Goal: Transaction & Acquisition: Purchase product/service

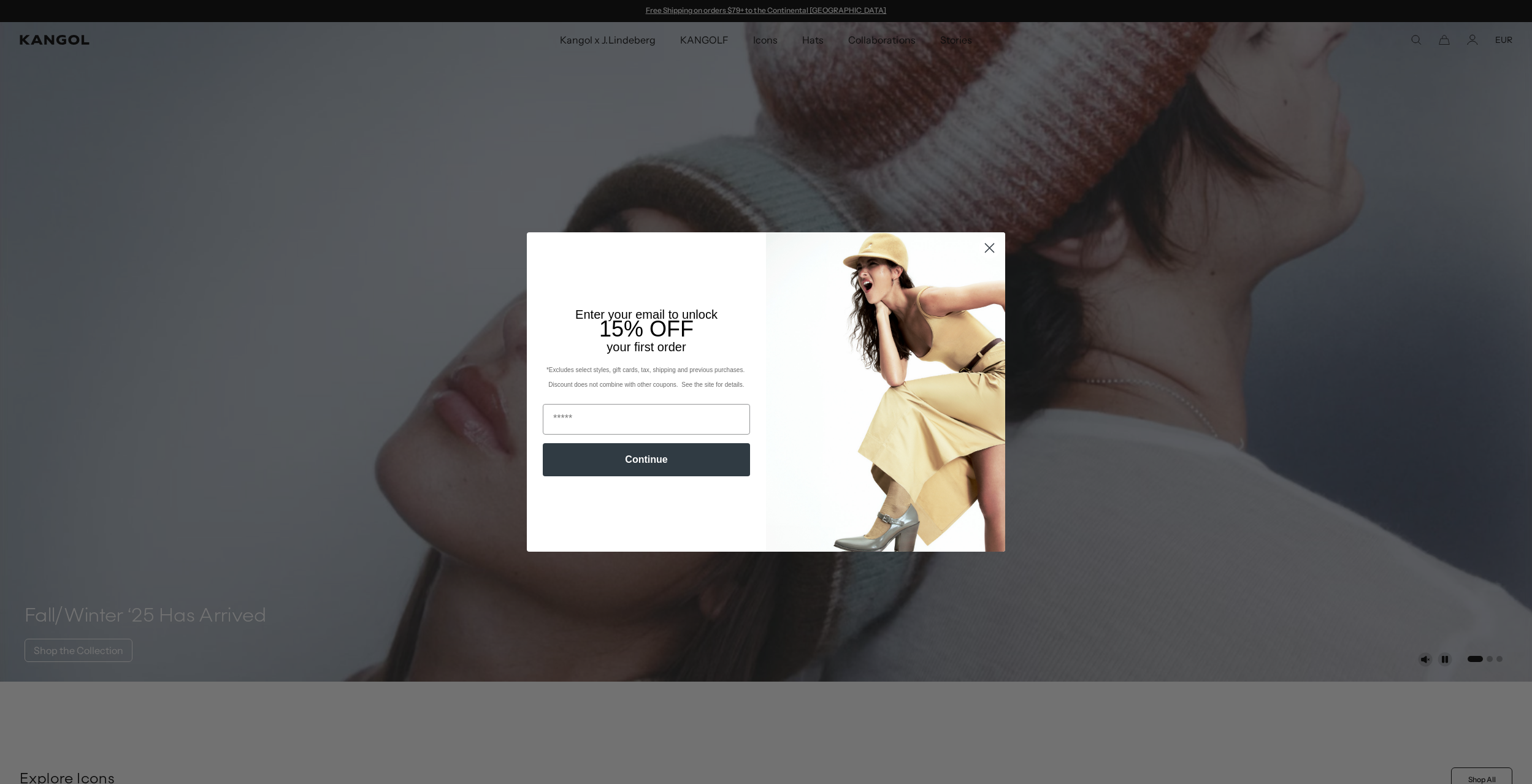
click at [987, 245] on icon "Close dialog" at bounding box center [990, 248] width 9 height 9
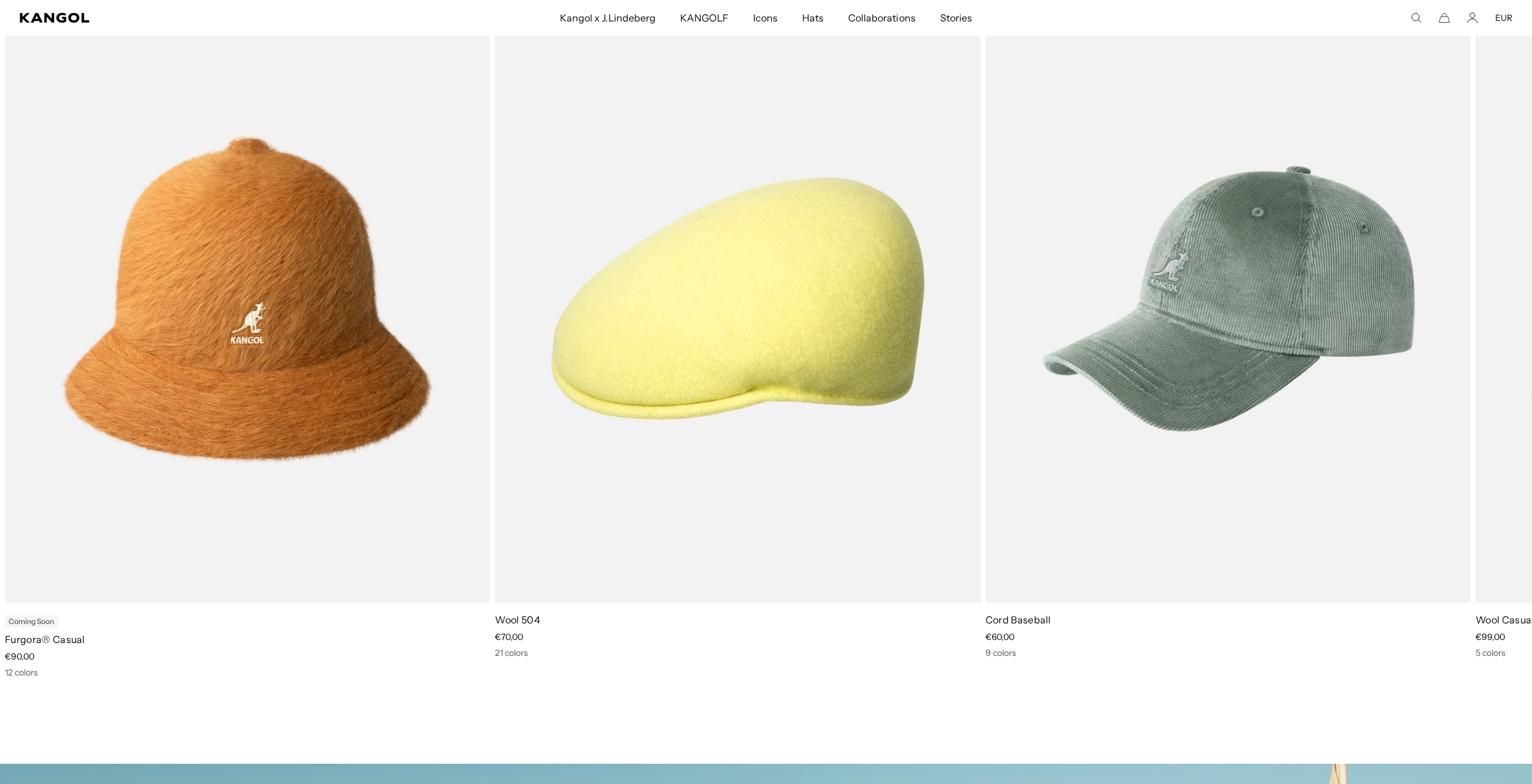
scroll to position [666, 0]
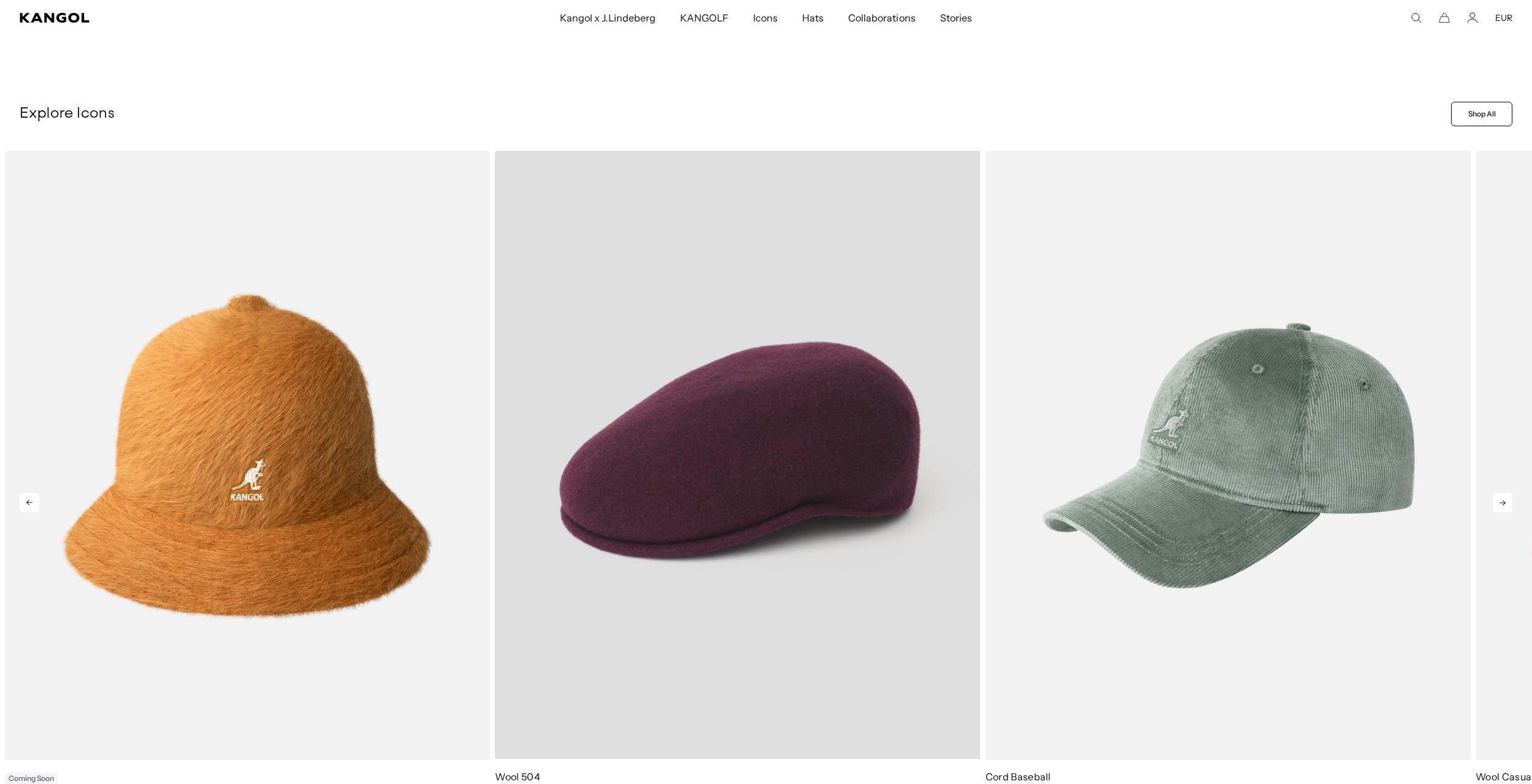
click at [757, 379] on video "Wool 504" at bounding box center [737, 455] width 485 height 608
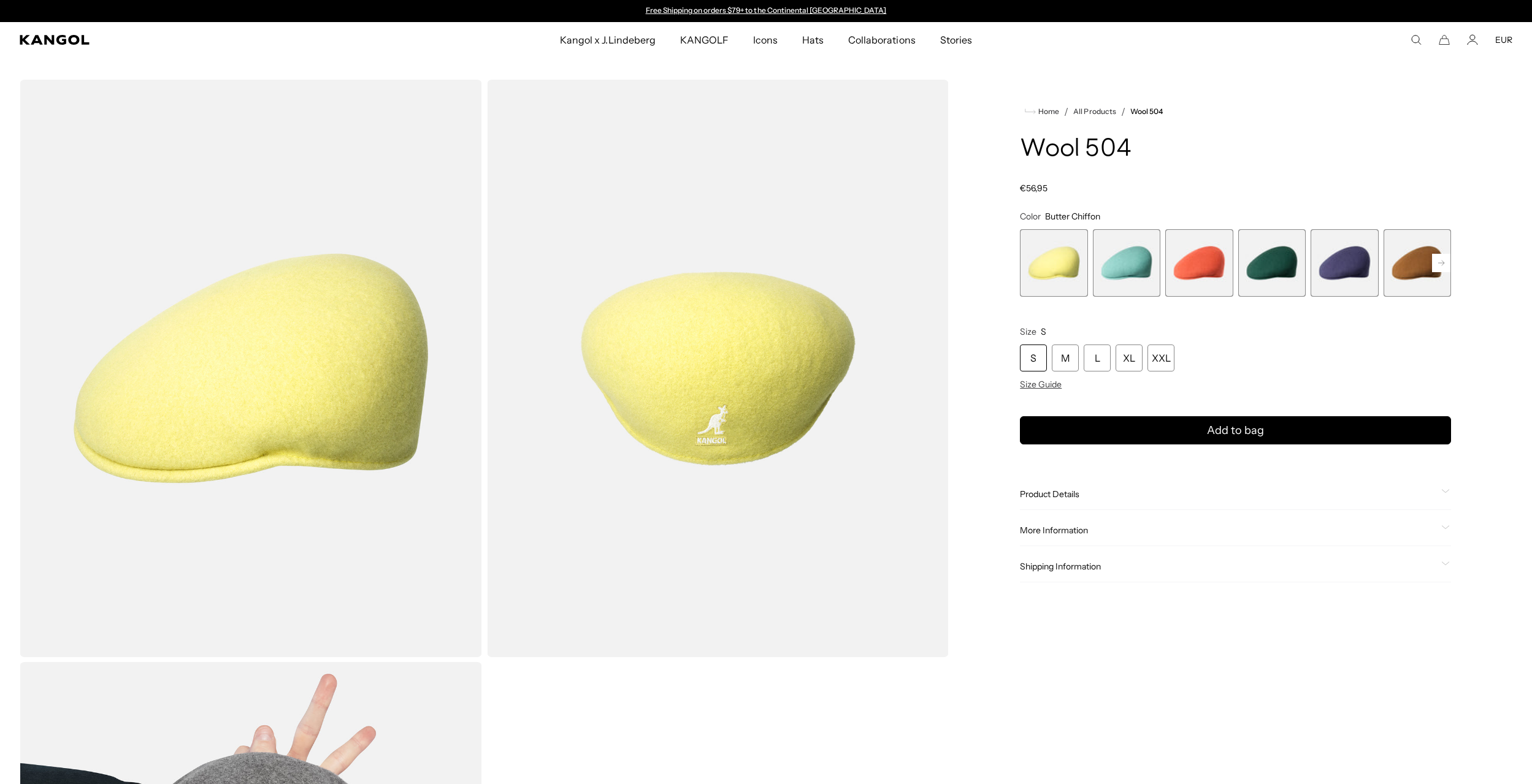
scroll to position [5, 0]
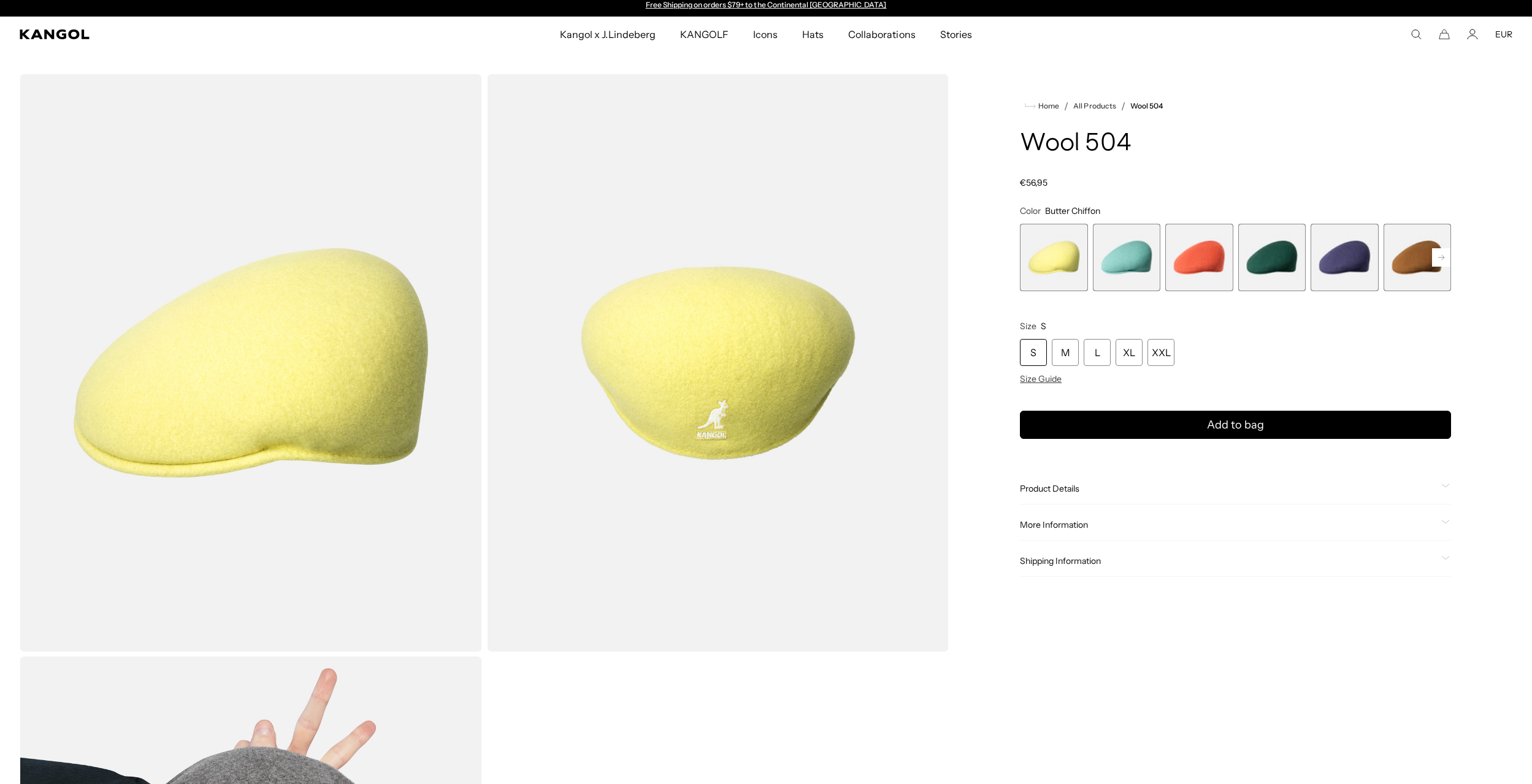
click at [1033, 348] on div "S" at bounding box center [1033, 353] width 27 height 27
click at [1037, 379] on span "Size Guide" at bounding box center [1041, 379] width 42 height 11
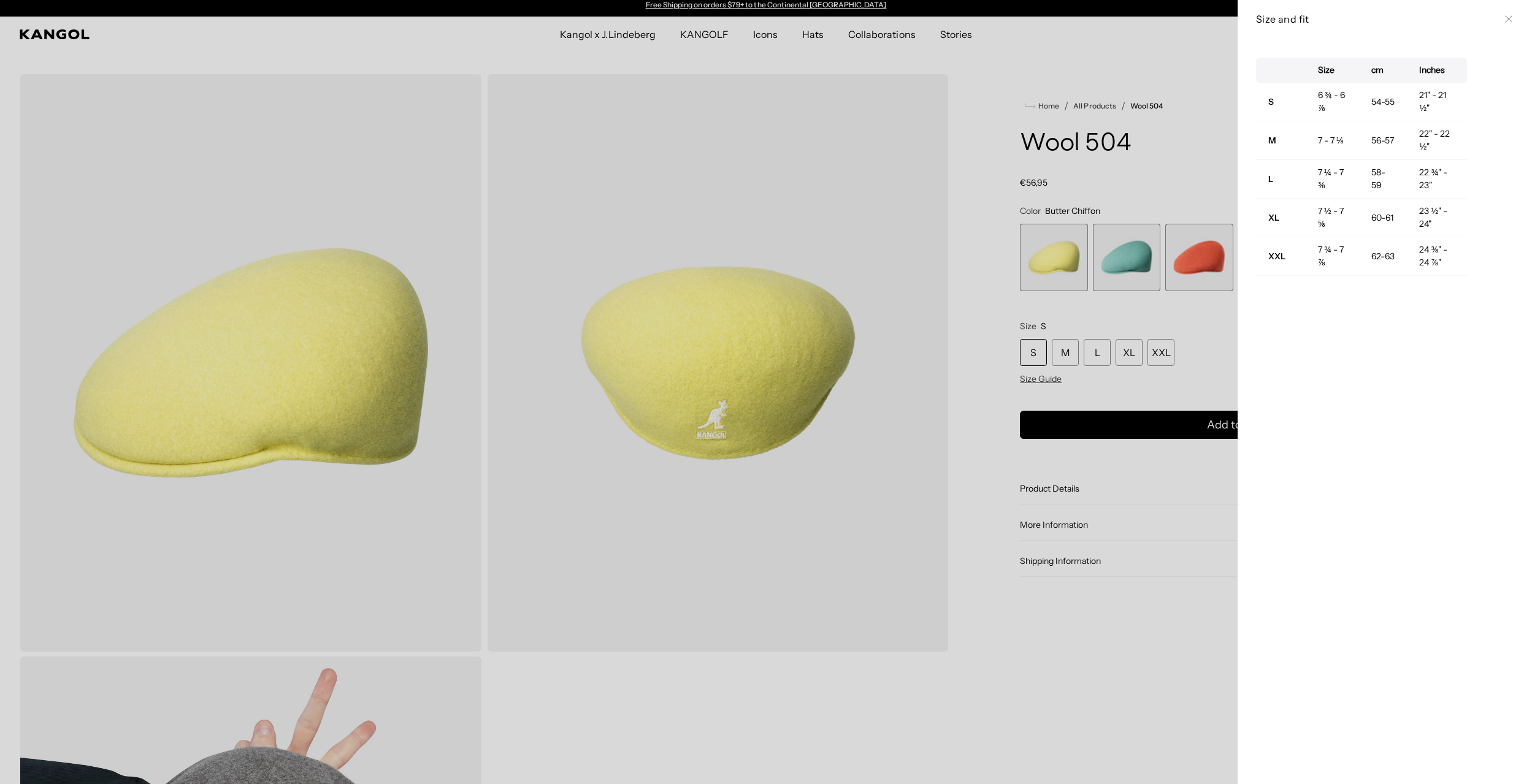
click at [1386, 139] on td "56-57" at bounding box center [1383, 141] width 48 height 39
click at [1121, 139] on div at bounding box center [766, 392] width 1532 height 784
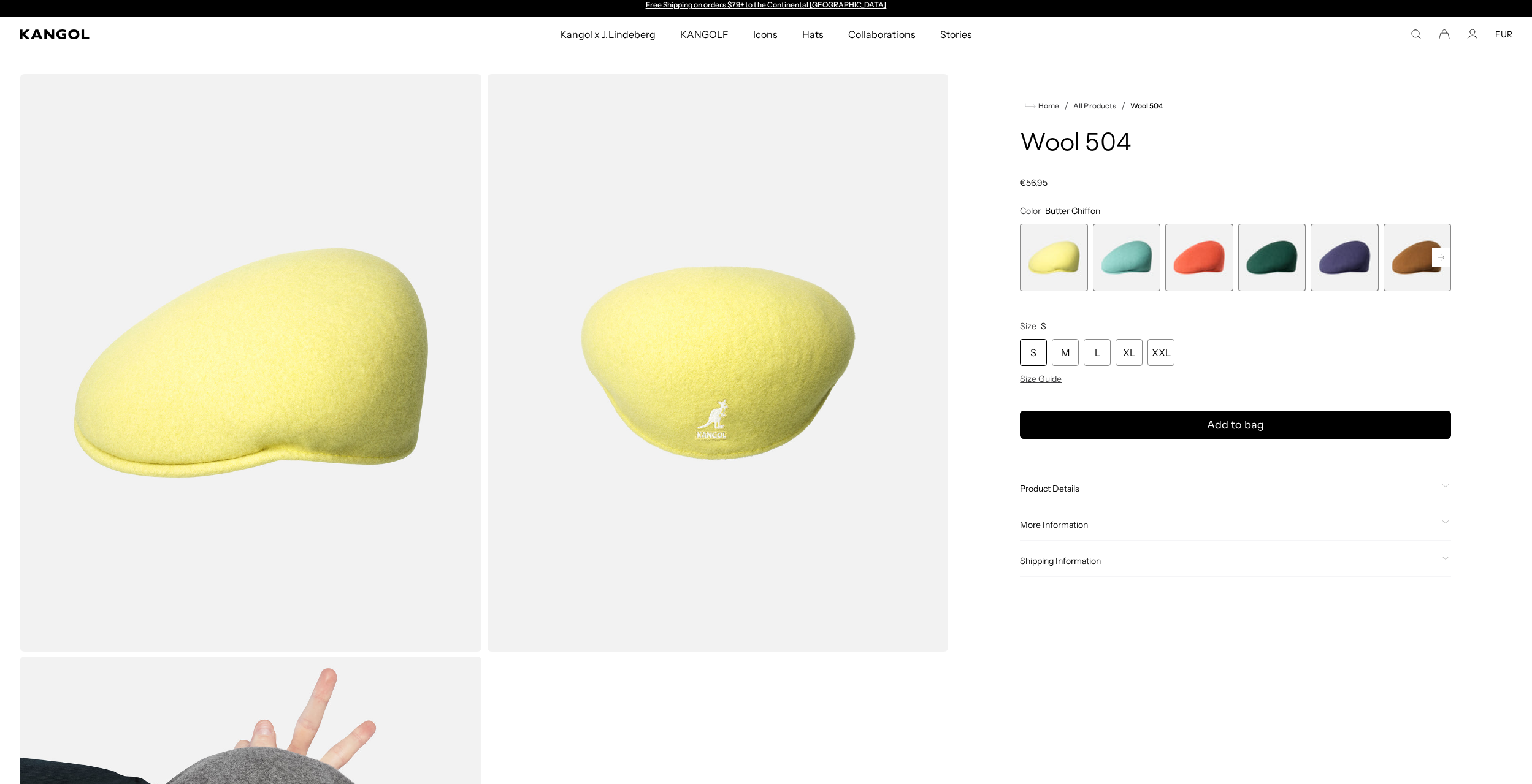
click at [1442, 254] on rect at bounding box center [1441, 257] width 19 height 19
click at [1413, 256] on span "9 of 21" at bounding box center [1417, 257] width 67 height 67
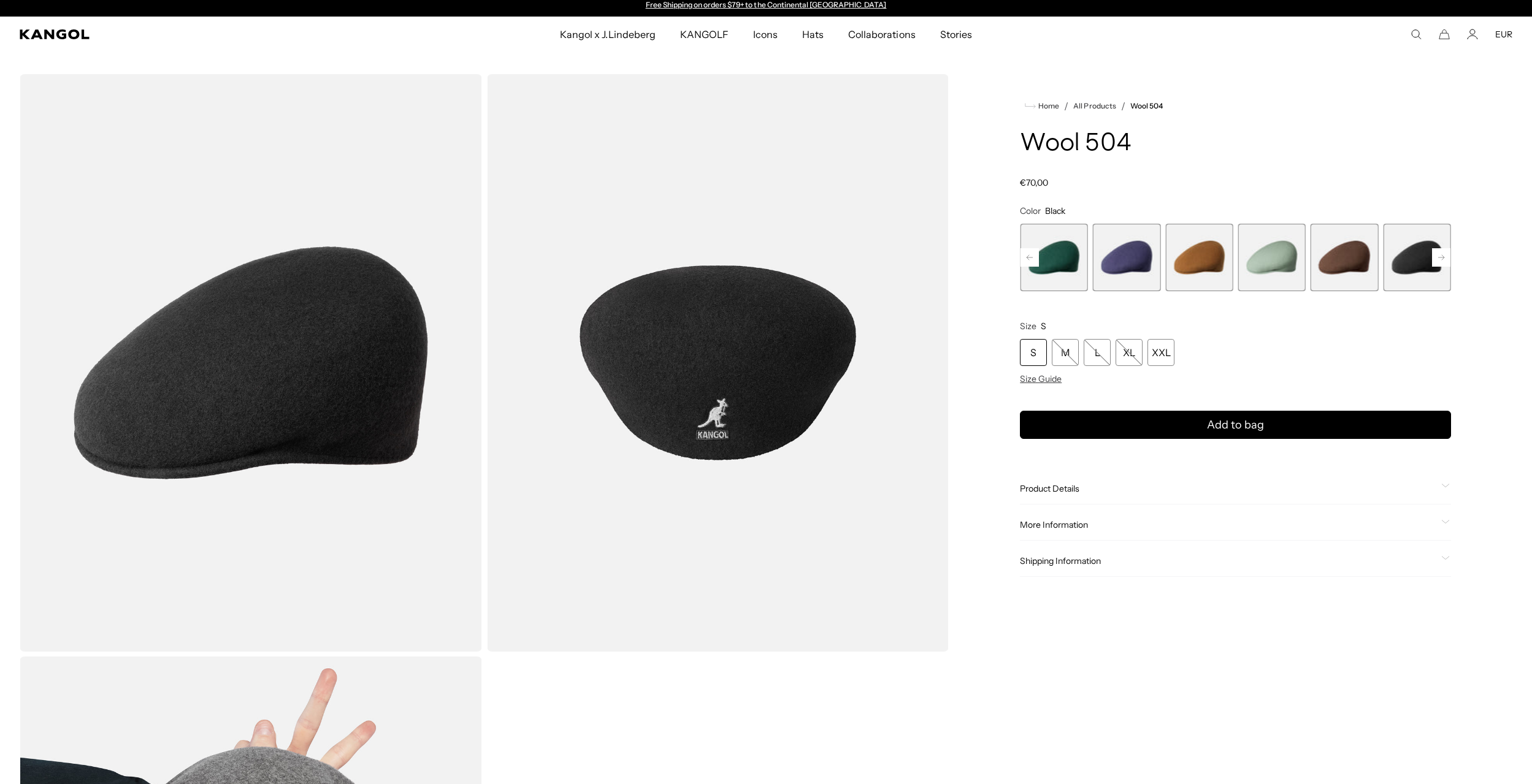
click at [1443, 254] on rect at bounding box center [1441, 257] width 19 height 19
click at [1409, 260] on span "10 of 21" at bounding box center [1417, 257] width 67 height 67
click at [1441, 256] on rect at bounding box center [1441, 257] width 19 height 19
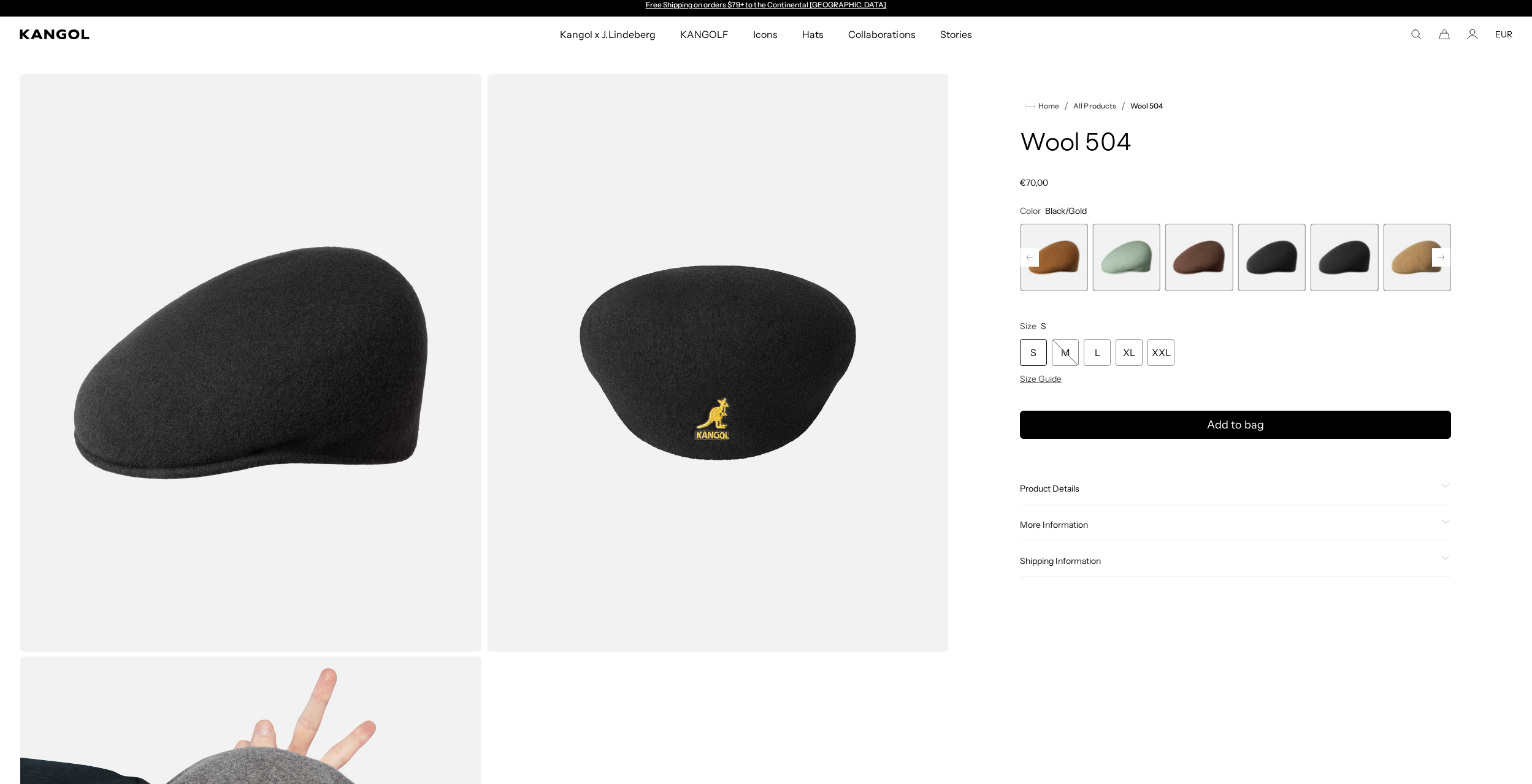
click at [1277, 256] on span "9 of 21" at bounding box center [1272, 257] width 67 height 67
click at [1347, 259] on span "10 of 21" at bounding box center [1344, 257] width 67 height 67
click at [1410, 255] on span "11 of 21" at bounding box center [1417, 257] width 67 height 67
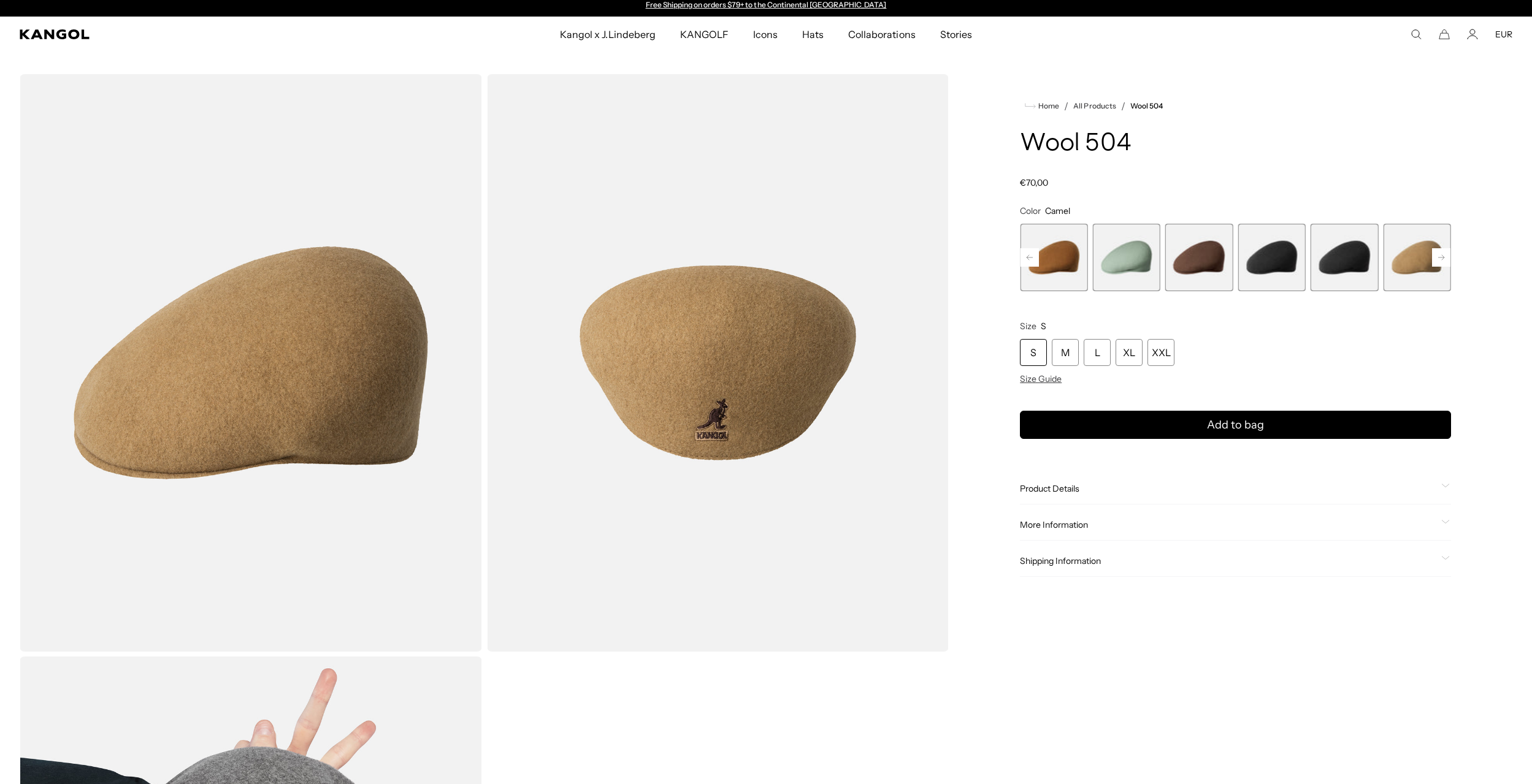
click at [1443, 255] on rect at bounding box center [1441, 257] width 19 height 19
click at [1208, 253] on span "10 of 21" at bounding box center [1198, 257] width 67 height 67
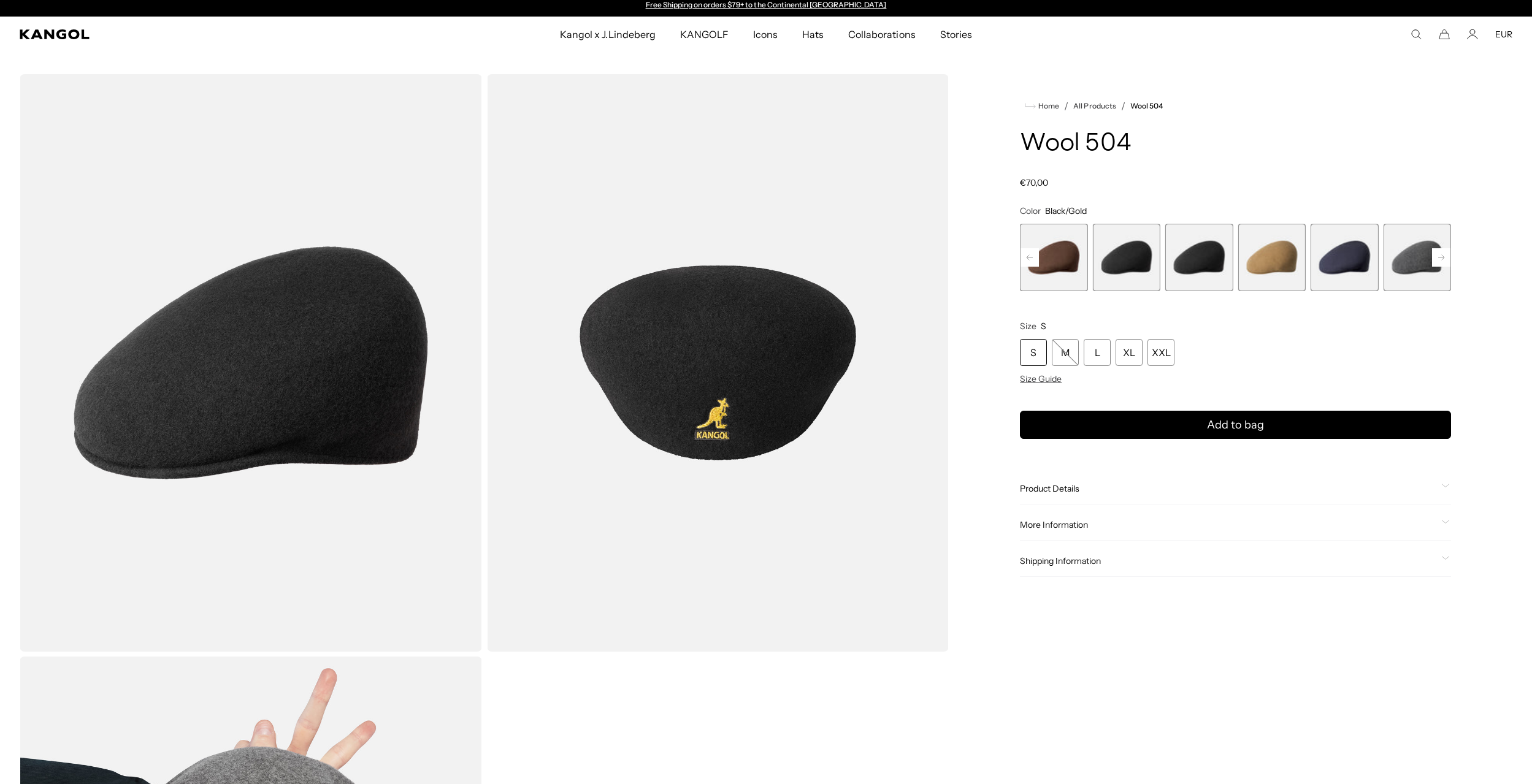
click at [1129, 249] on span "9 of 21" at bounding box center [1127, 257] width 67 height 67
click at [1346, 258] on span "12 of 21" at bounding box center [1344, 257] width 67 height 67
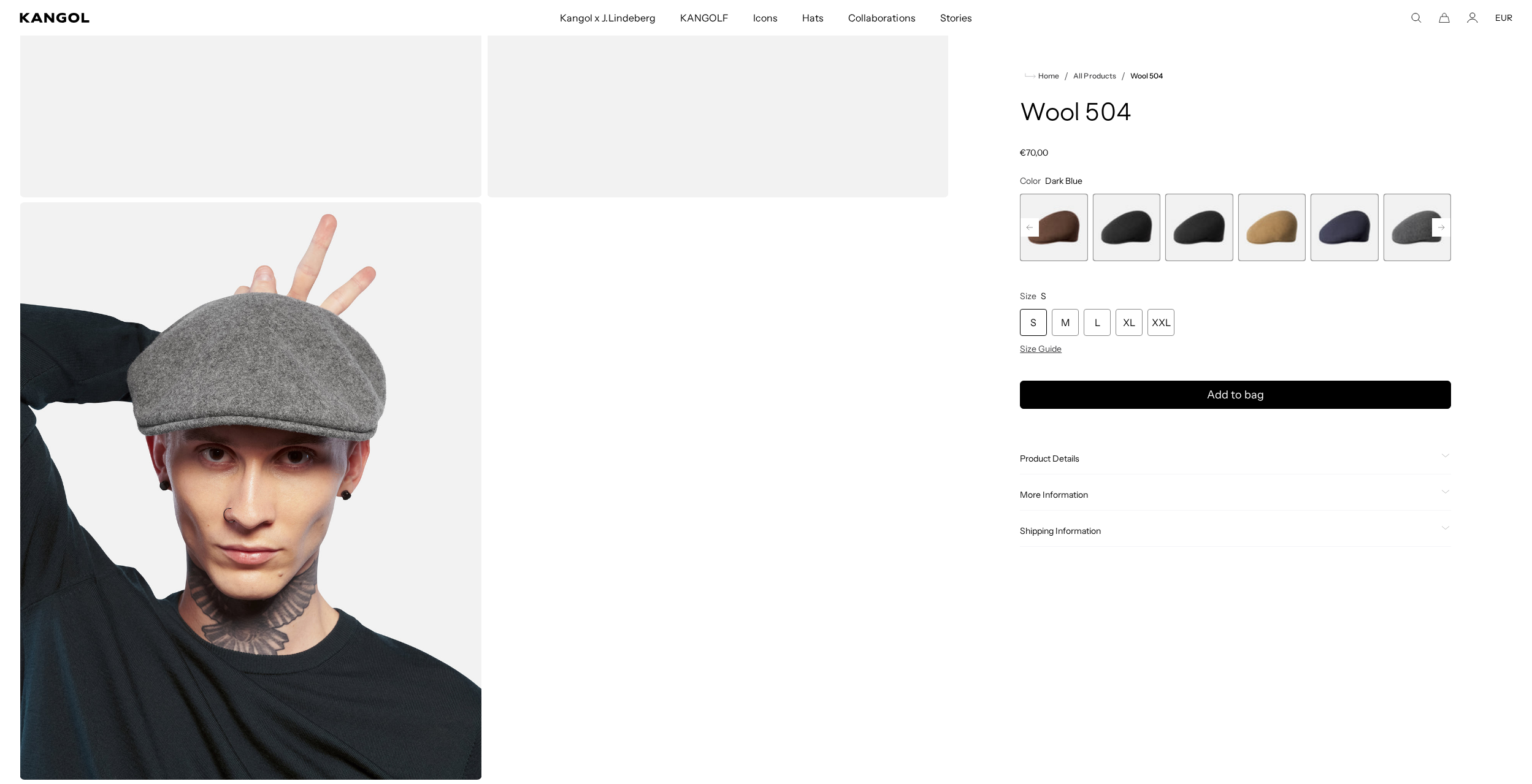
scroll to position [462, 0]
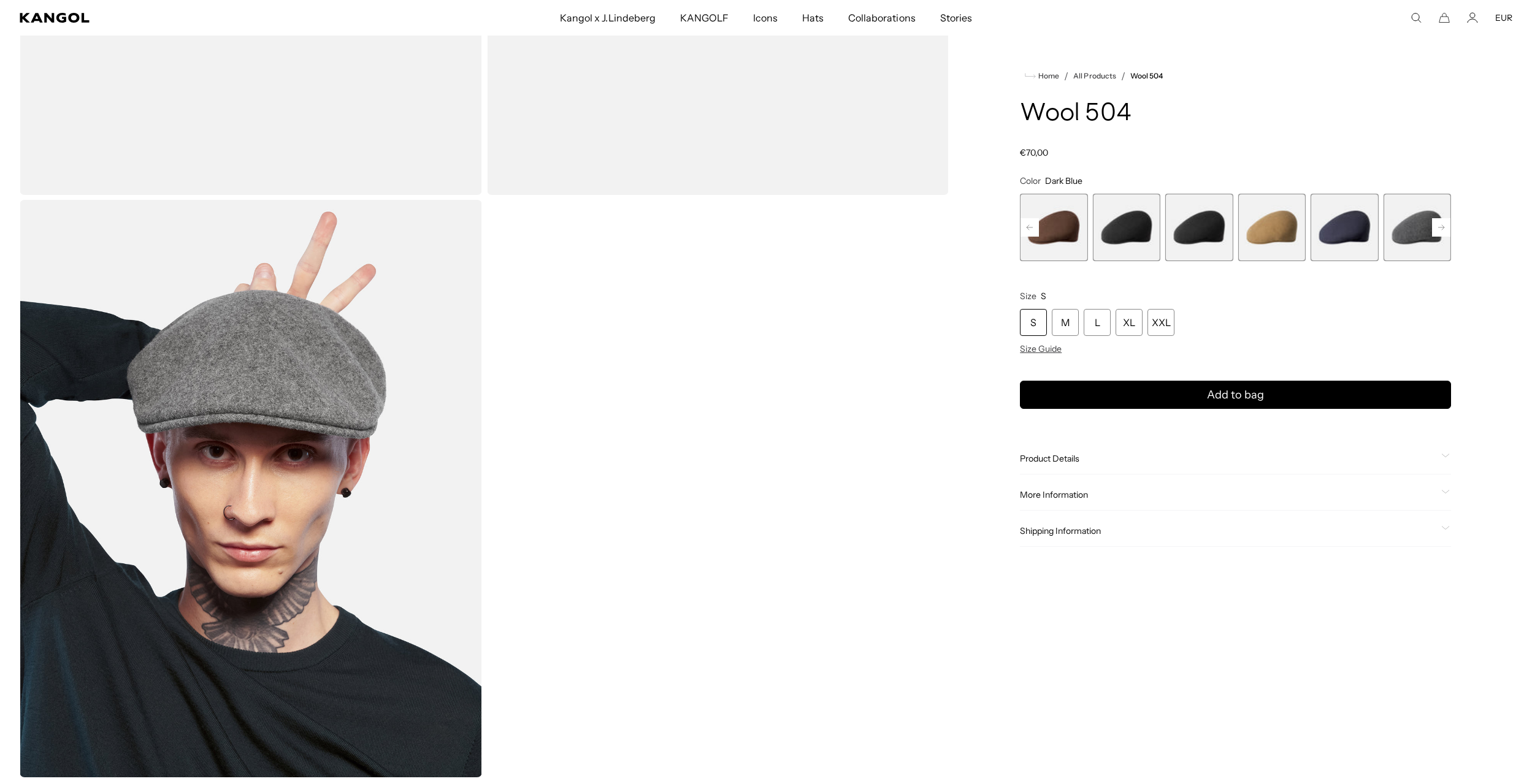
click at [1121, 225] on span "9 of 21" at bounding box center [1127, 227] width 67 height 67
click at [1052, 231] on span "8 of 21" at bounding box center [1053, 227] width 67 height 67
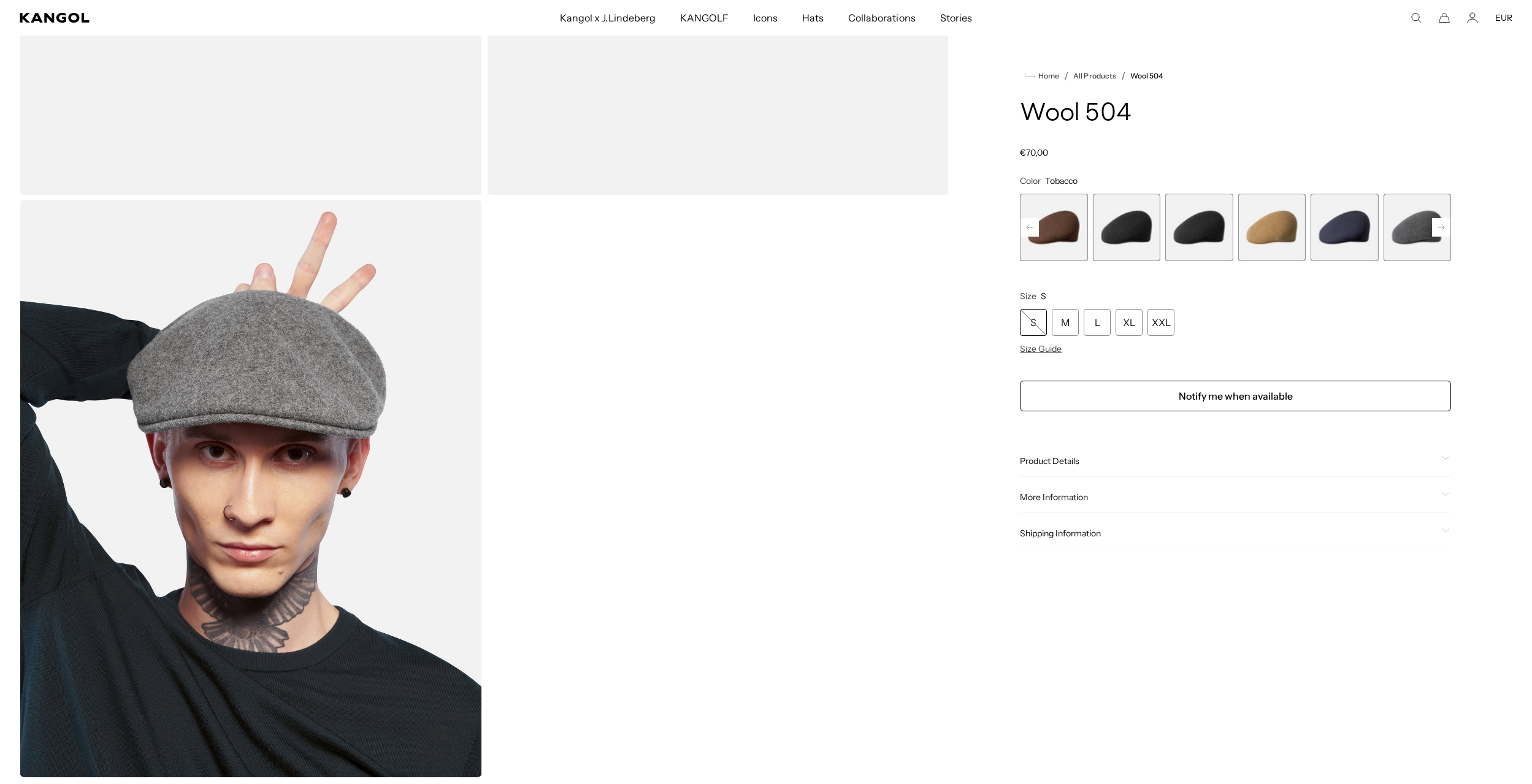
click at [1444, 226] on rect at bounding box center [1441, 227] width 19 height 19
click at [1215, 227] on span "11 of 21" at bounding box center [1198, 227] width 67 height 67
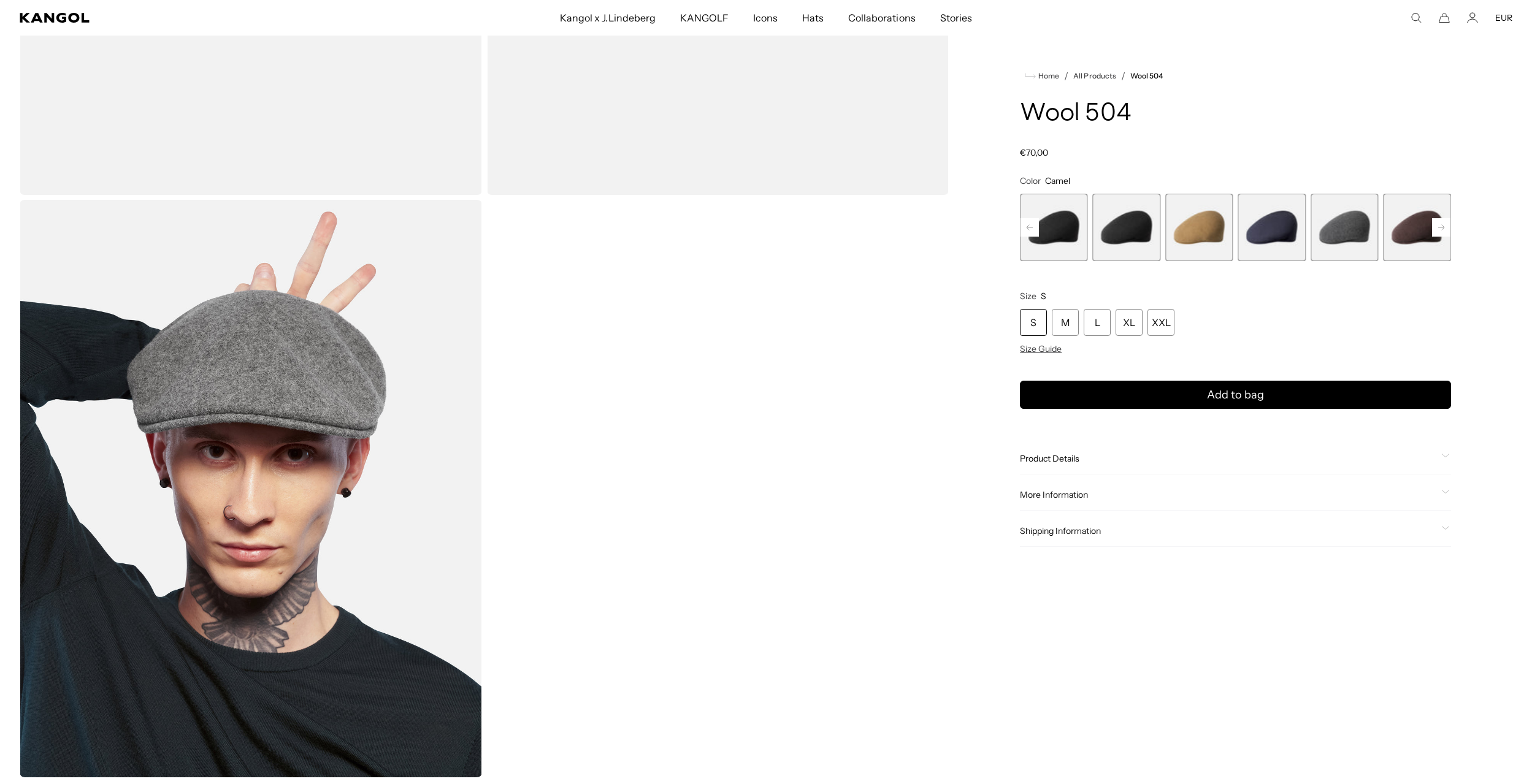
click at [1439, 225] on rect at bounding box center [1441, 227] width 19 height 19
click at [1278, 225] on span "13 of 21" at bounding box center [1272, 227] width 67 height 67
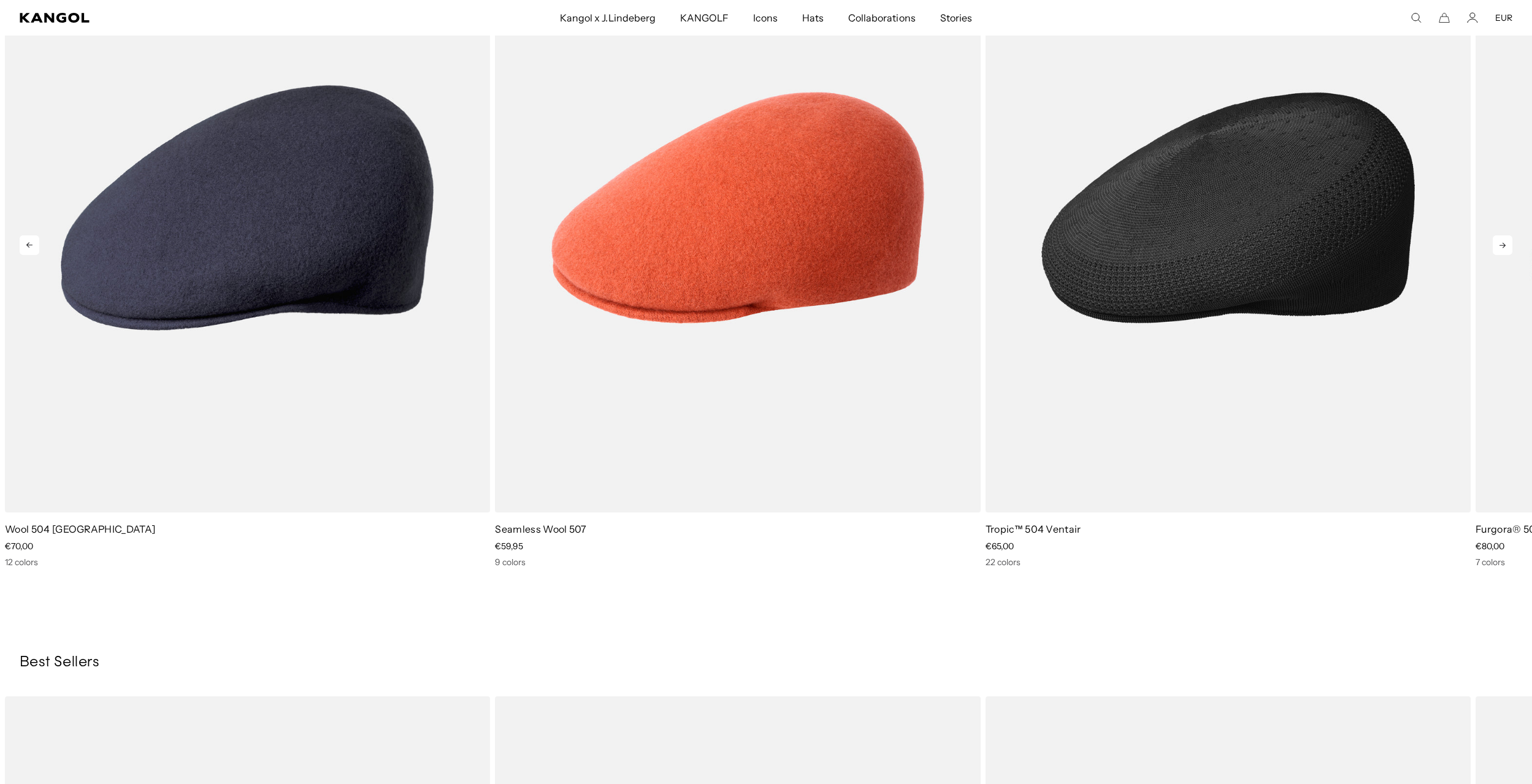
scroll to position [1474, 0]
click at [1252, 271] on img "3 of 5" at bounding box center [1228, 207] width 485 height 609
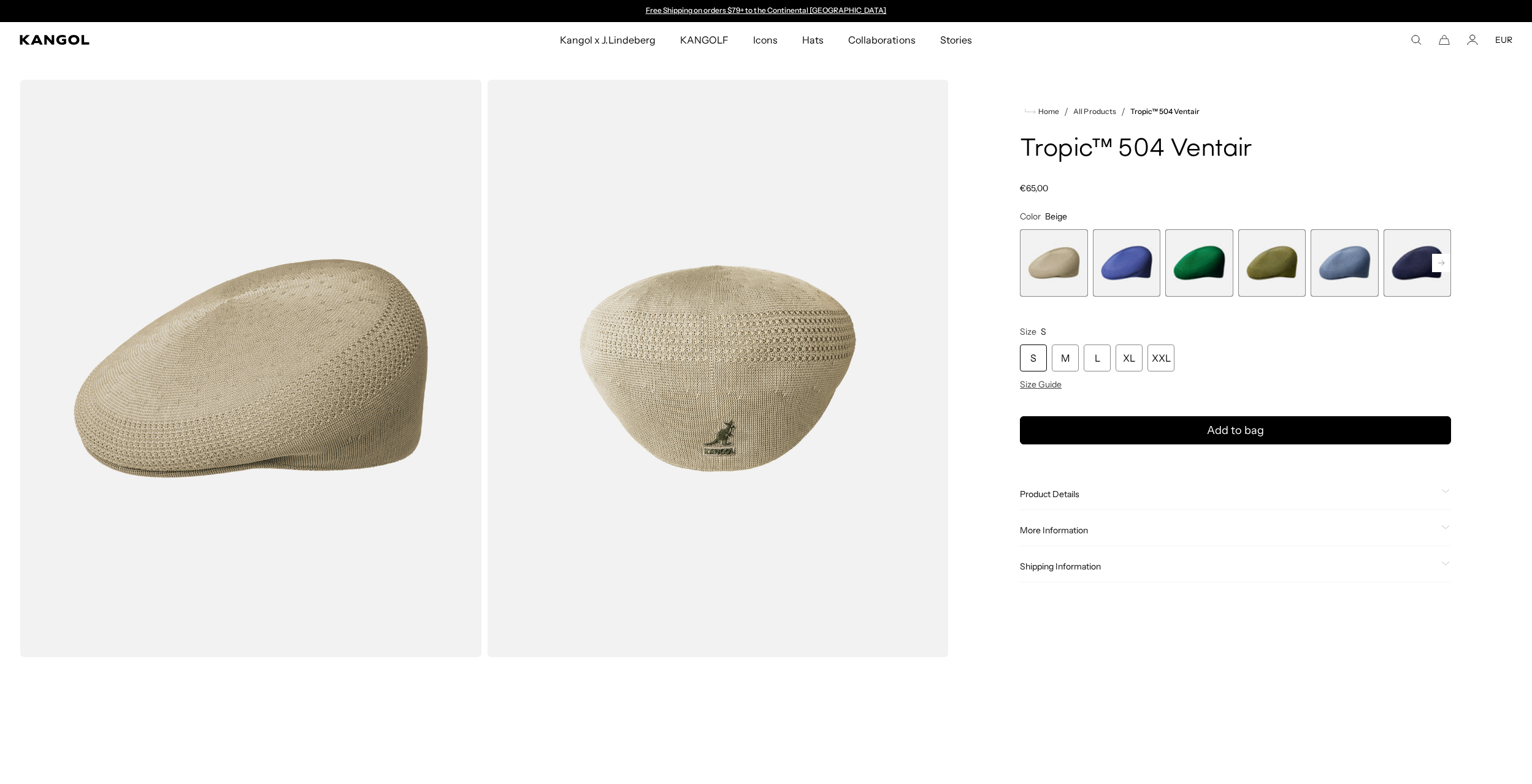
click at [1438, 261] on rect at bounding box center [1441, 263] width 19 height 19
click at [1352, 260] on span "6 of 22" at bounding box center [1344, 263] width 67 height 67
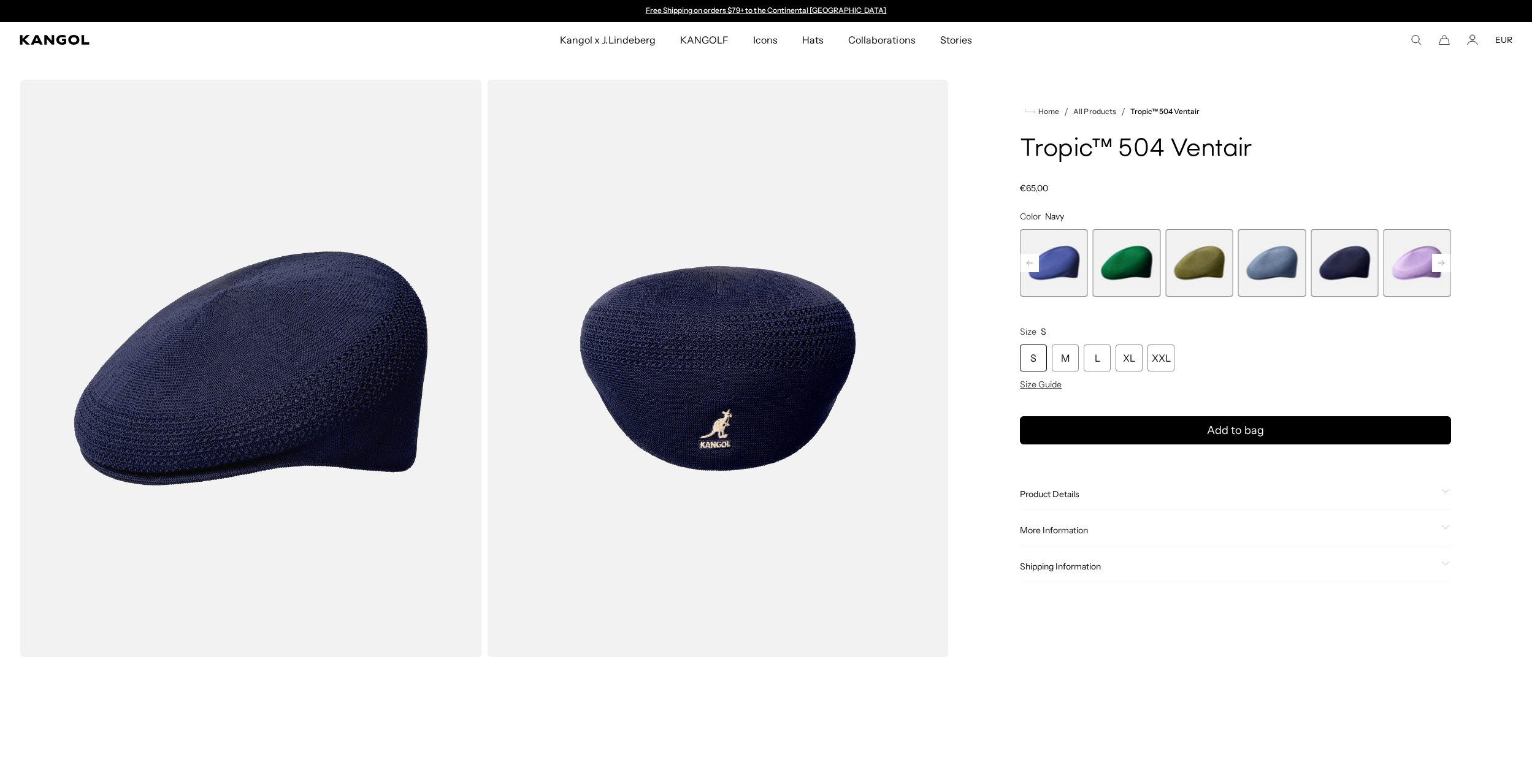
click at [1447, 259] on rect at bounding box center [1441, 263] width 19 height 19
click at [1273, 260] on span "6 of 22" at bounding box center [1272, 263] width 67 height 67
click at [1440, 259] on rect at bounding box center [1441, 263] width 19 height 19
click at [1443, 260] on rect at bounding box center [1441, 263] width 19 height 19
click at [1130, 256] on span "6 of 22" at bounding box center [1127, 263] width 67 height 67
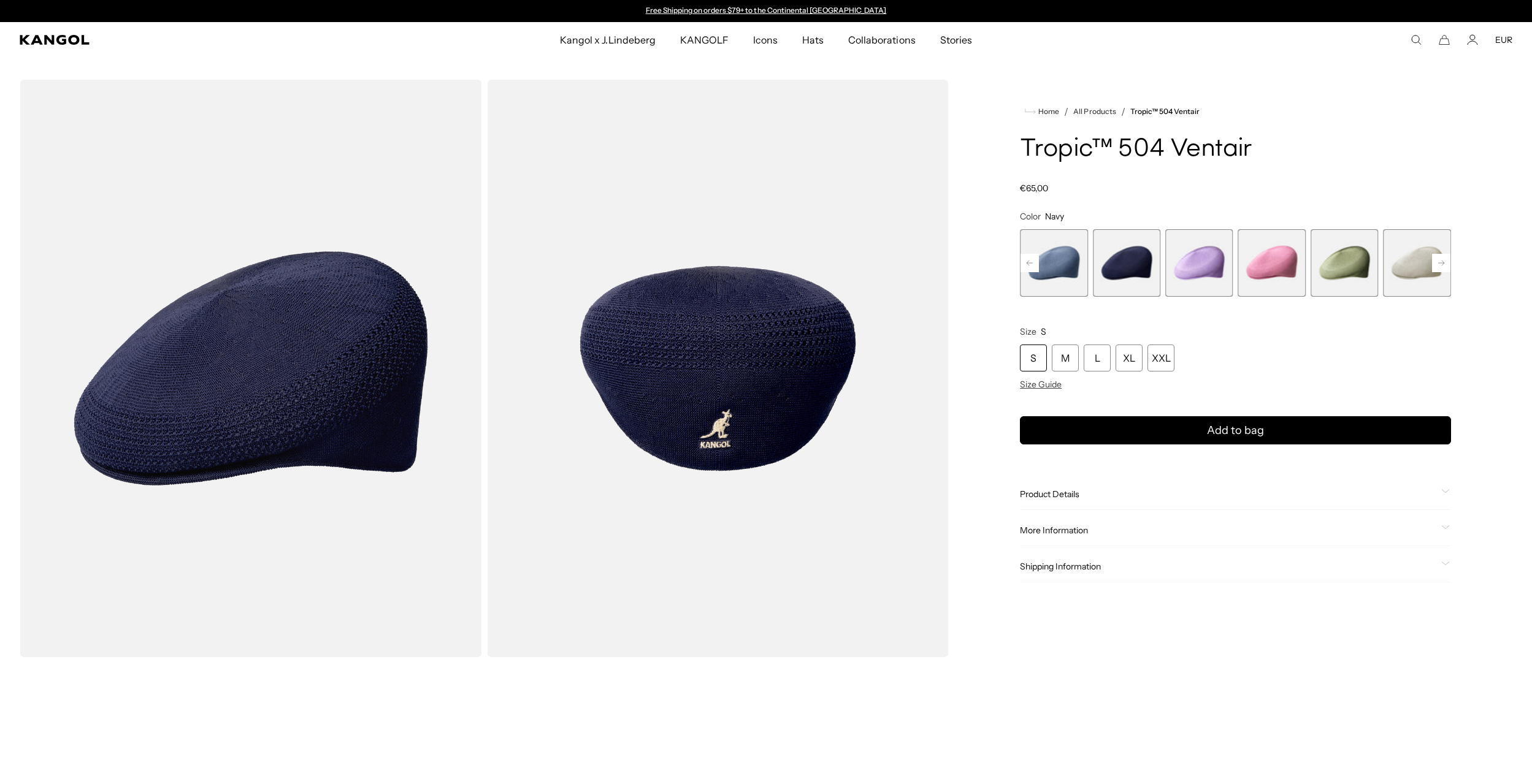
click at [1442, 263] on rect at bounding box center [1441, 263] width 19 height 19
click at [1060, 265] on span "6 of 22" at bounding box center [1053, 263] width 67 height 67
click at [1132, 268] on span "7 of 22" at bounding box center [1127, 263] width 67 height 67
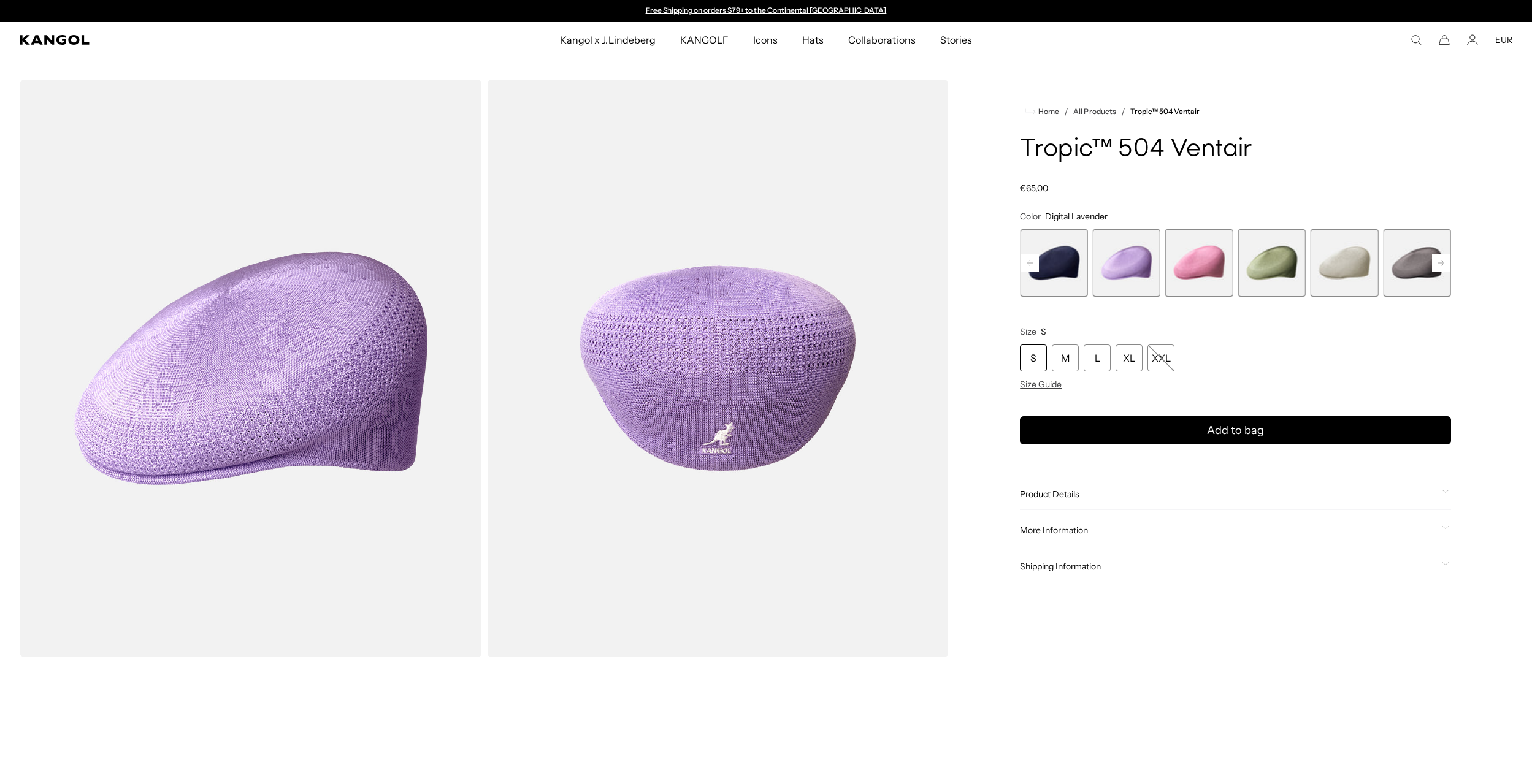
click at [1407, 262] on span "11 of 22" at bounding box center [1417, 263] width 67 height 67
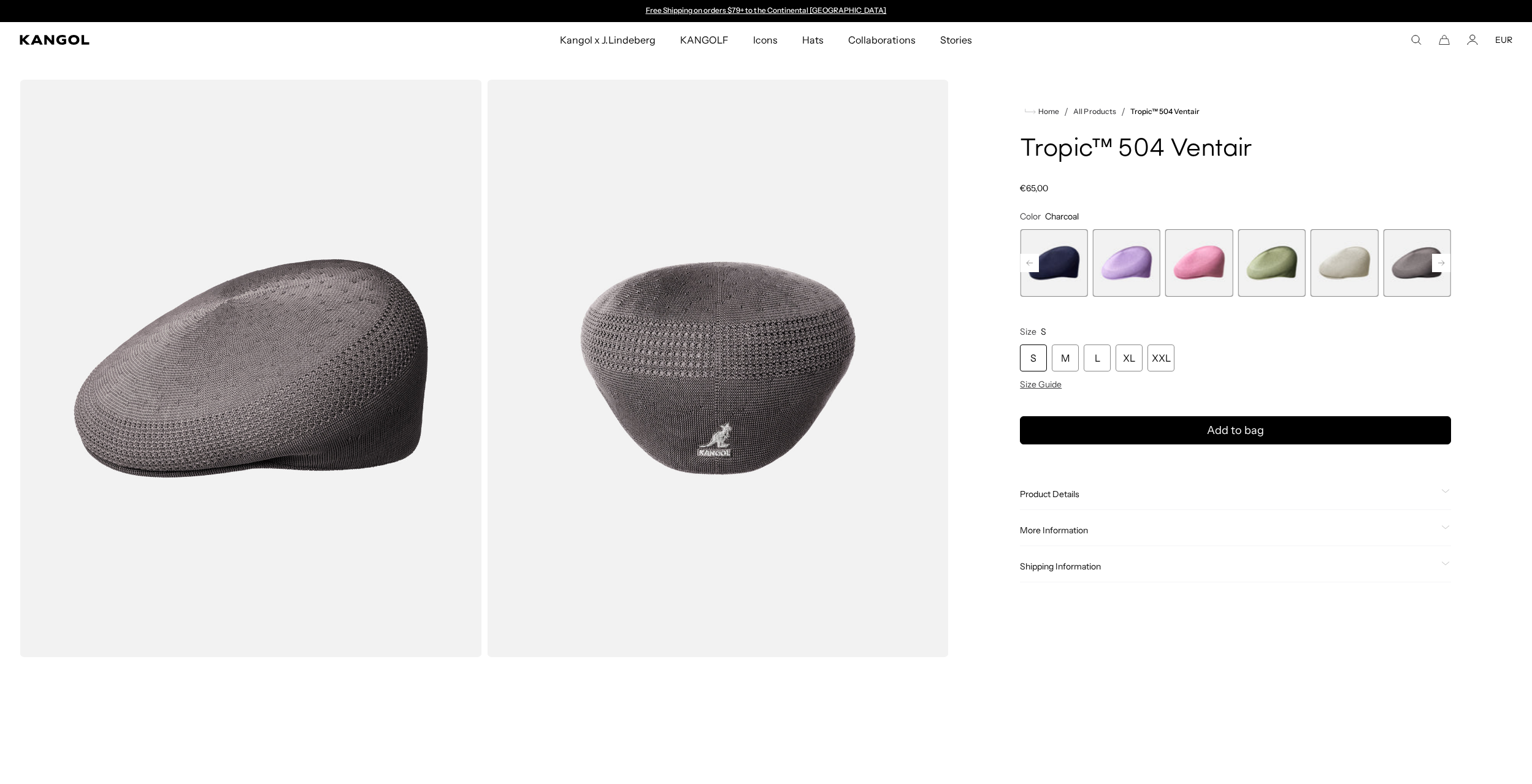
click at [1445, 258] on rect at bounding box center [1441, 263] width 19 height 19
click at [1142, 268] on span "11 of 22" at bounding box center [1127, 263] width 67 height 67
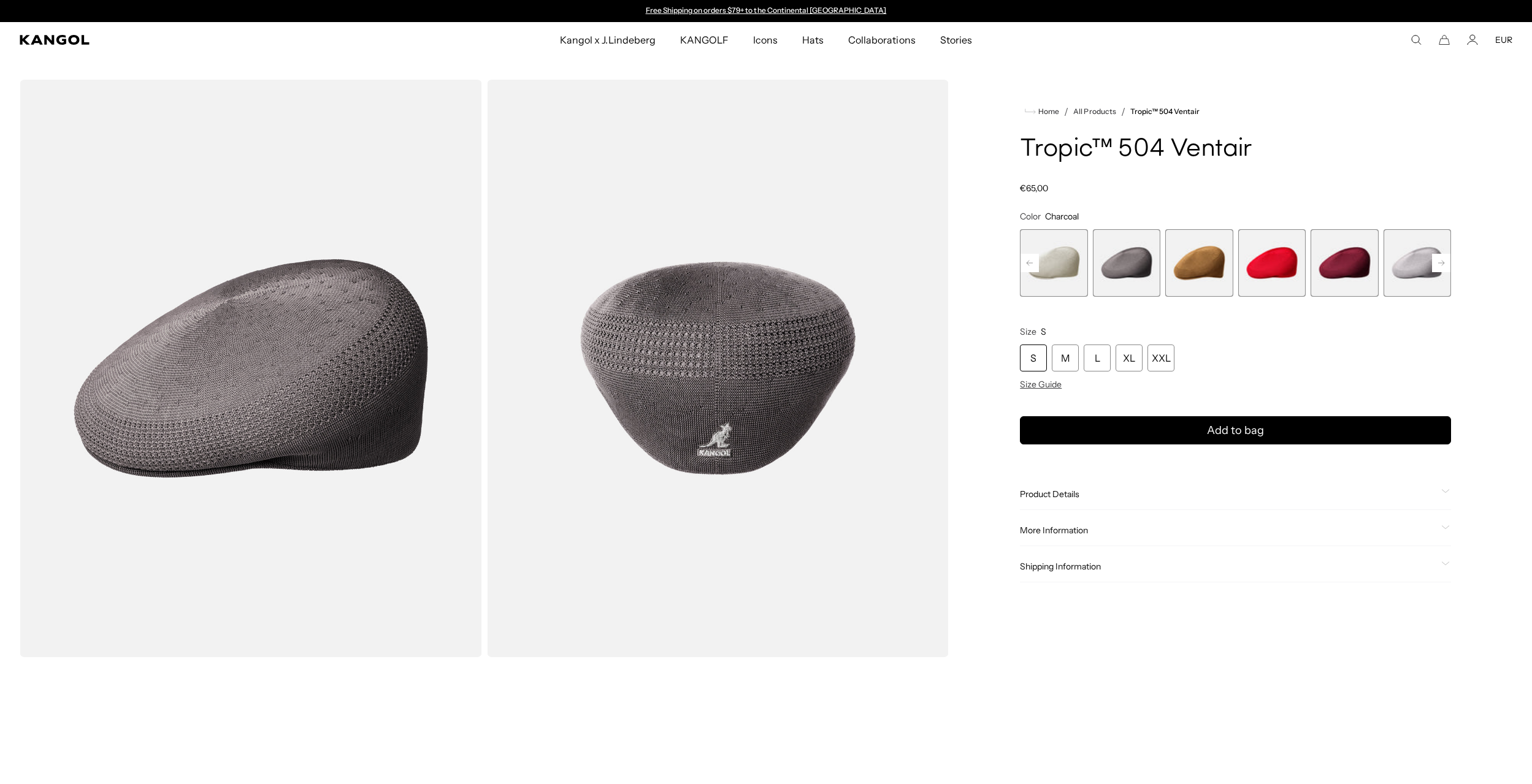
click at [1442, 259] on rect at bounding box center [1441, 263] width 19 height 19
click at [1442, 259] on rect at bounding box center [1441, 263] width 19 height 19
click at [1413, 266] on span "18 of 22" at bounding box center [1417, 263] width 67 height 67
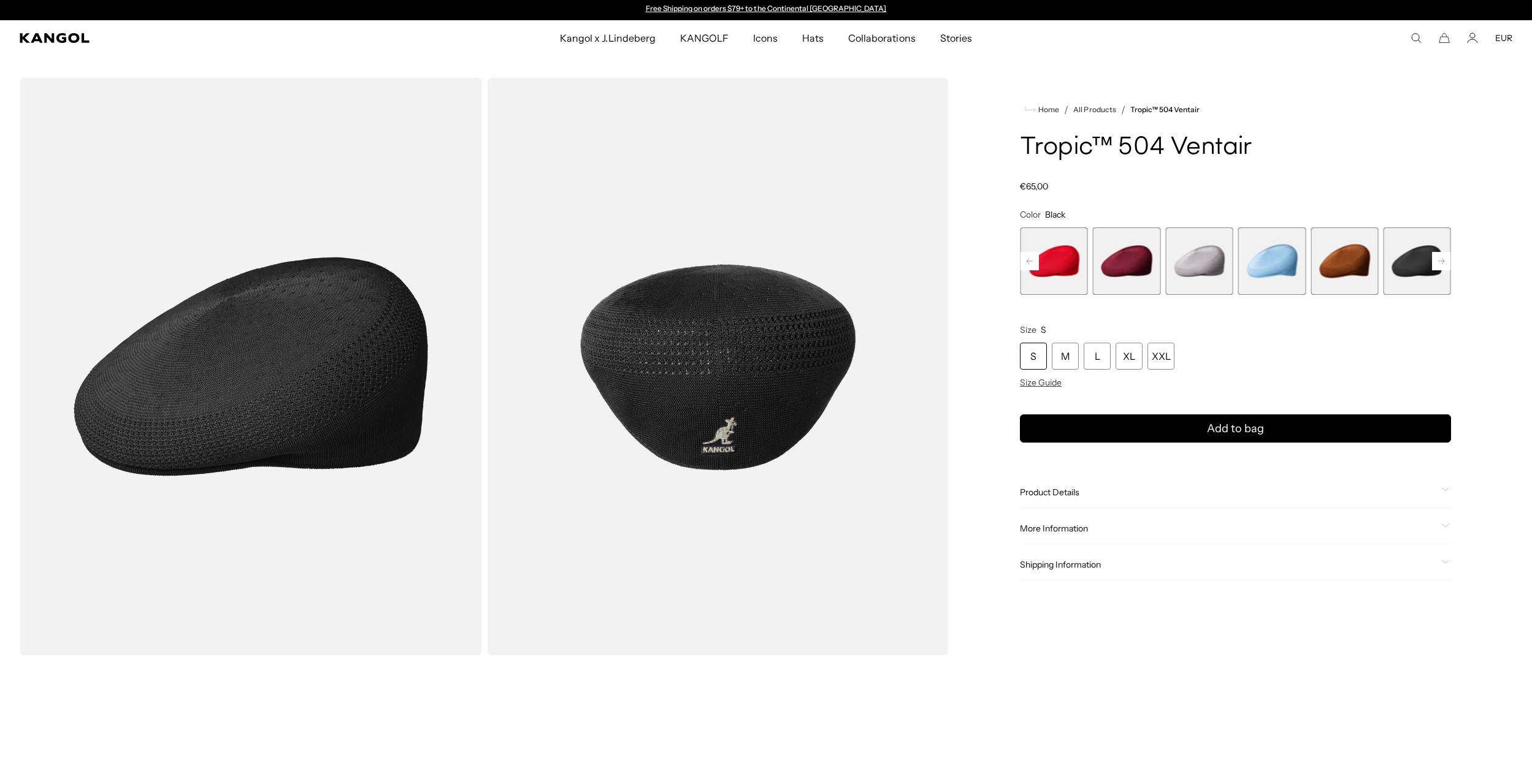
scroll to position [4, 0]
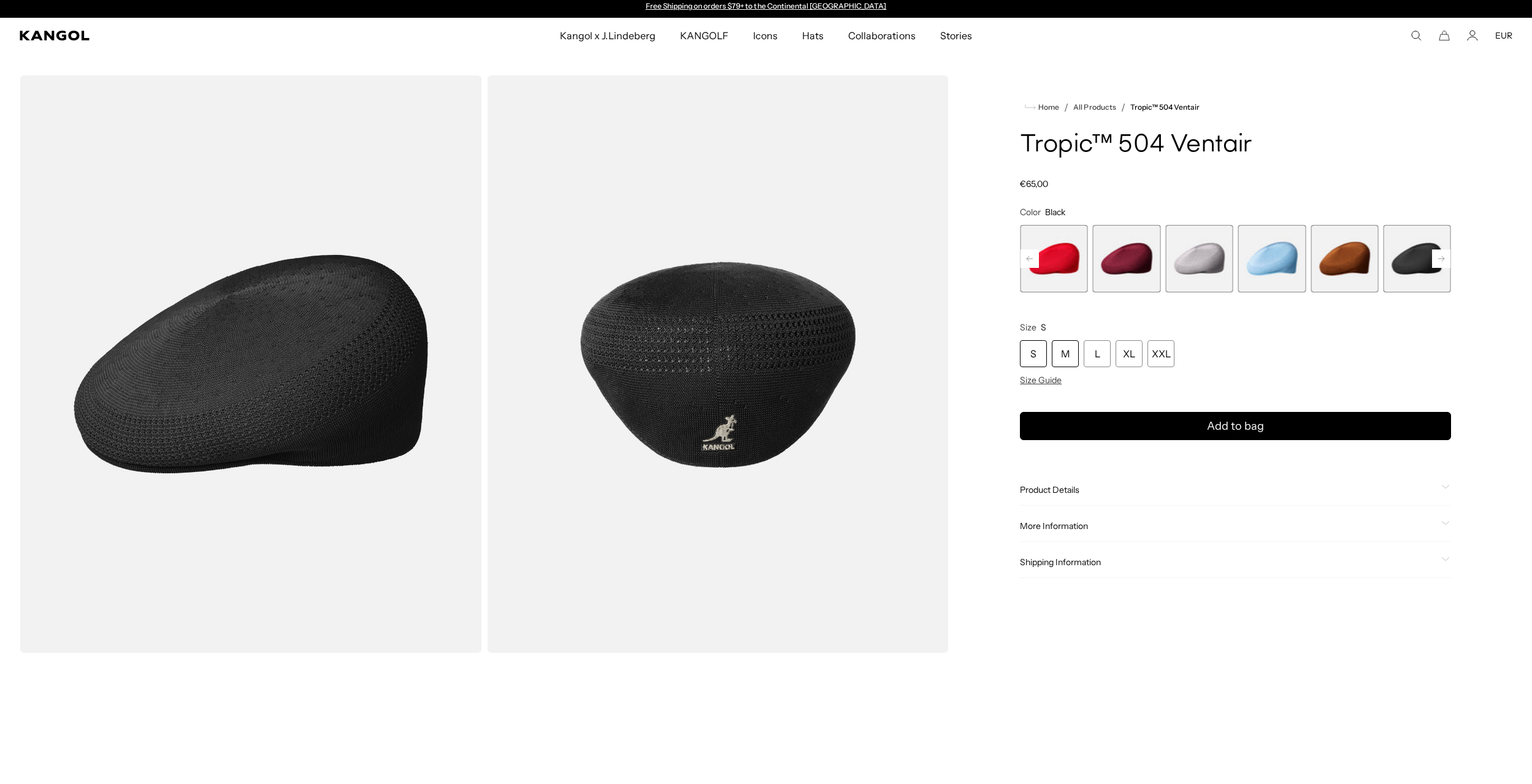
click at [1062, 353] on div "M" at bounding box center [1065, 353] width 27 height 27
click at [1053, 380] on span "Size Guide" at bounding box center [1041, 380] width 42 height 11
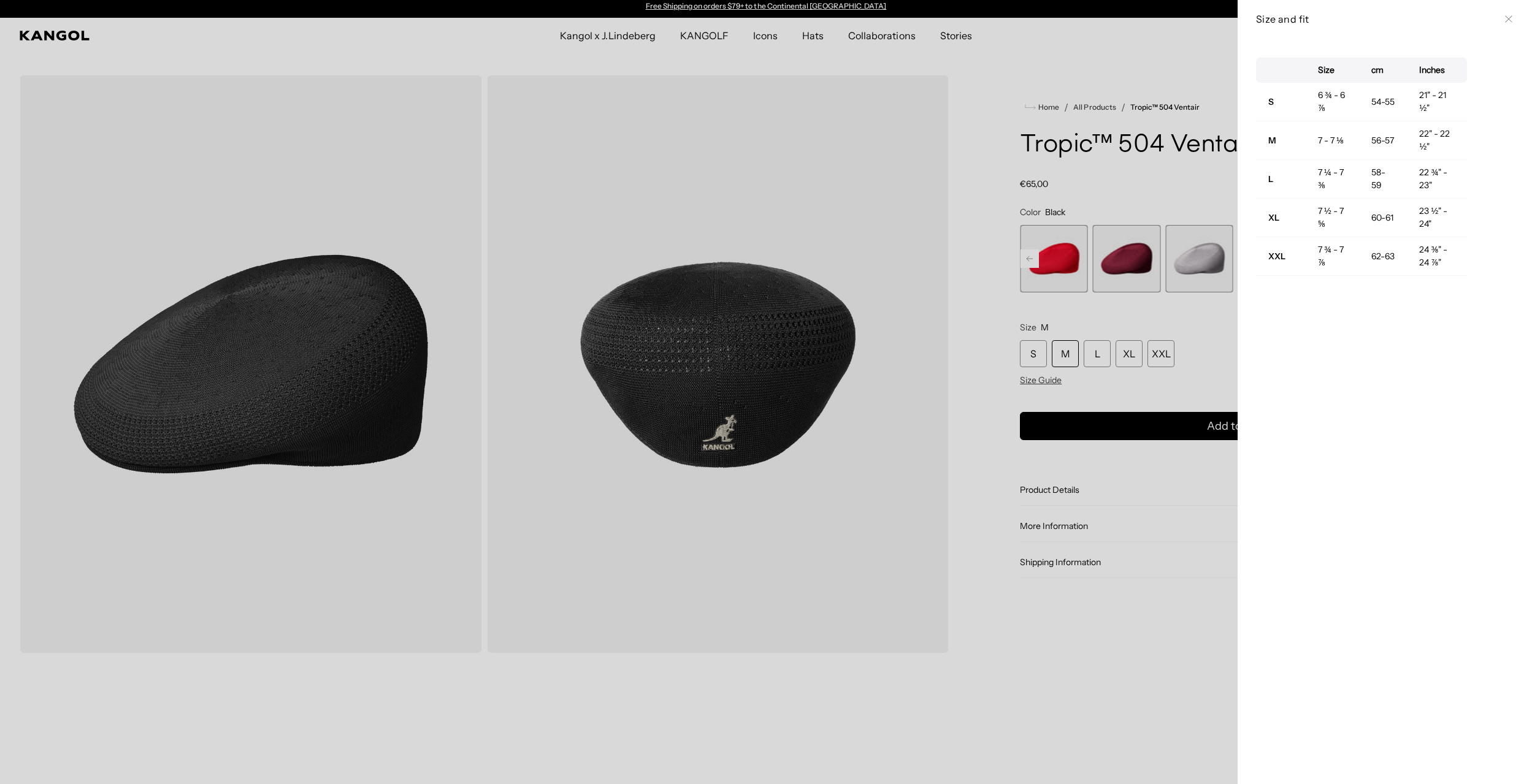
click at [1177, 451] on div at bounding box center [766, 392] width 1532 height 784
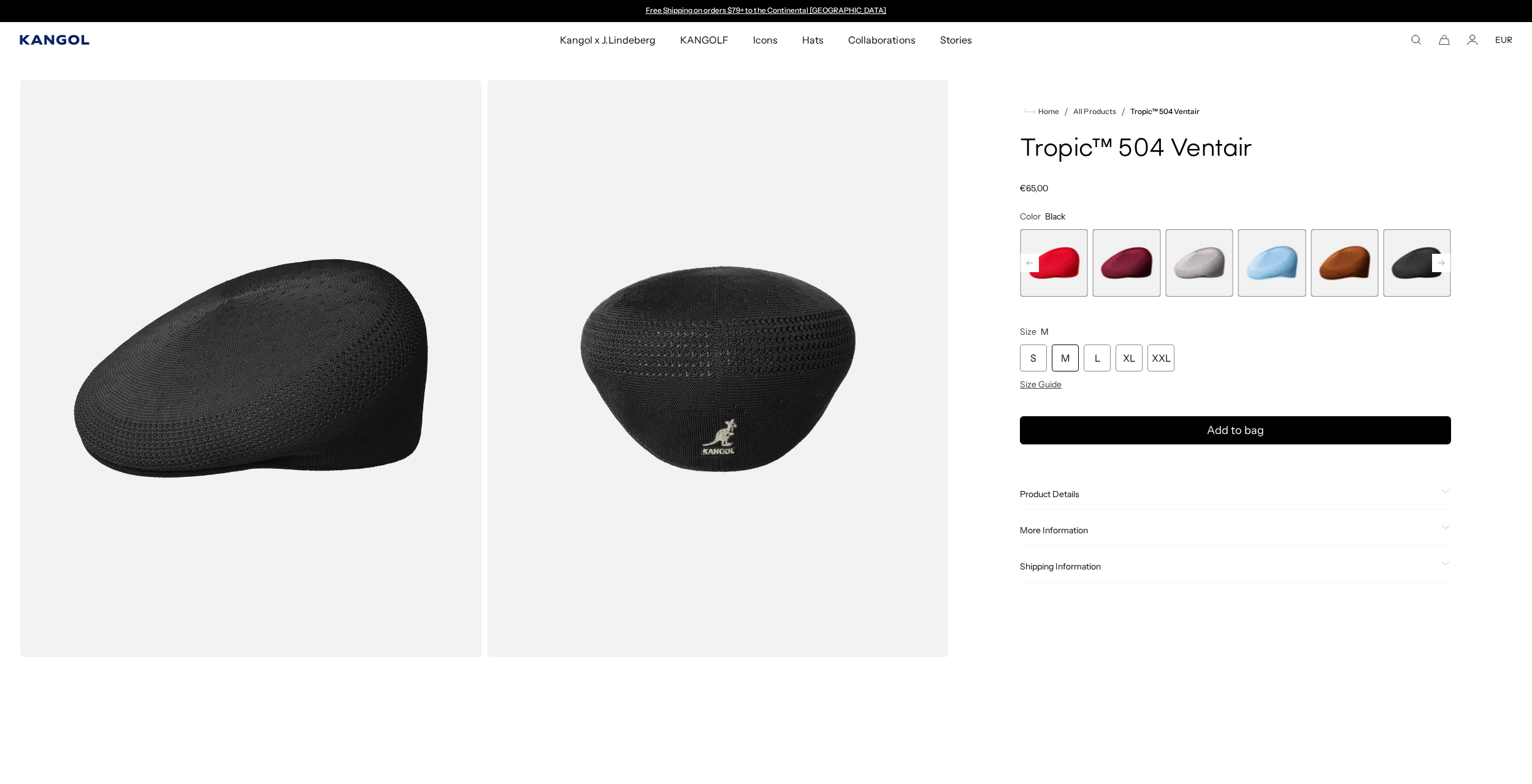
click at [62, 37] on icon "Kangol" at bounding box center [54, 39] width 70 height 10
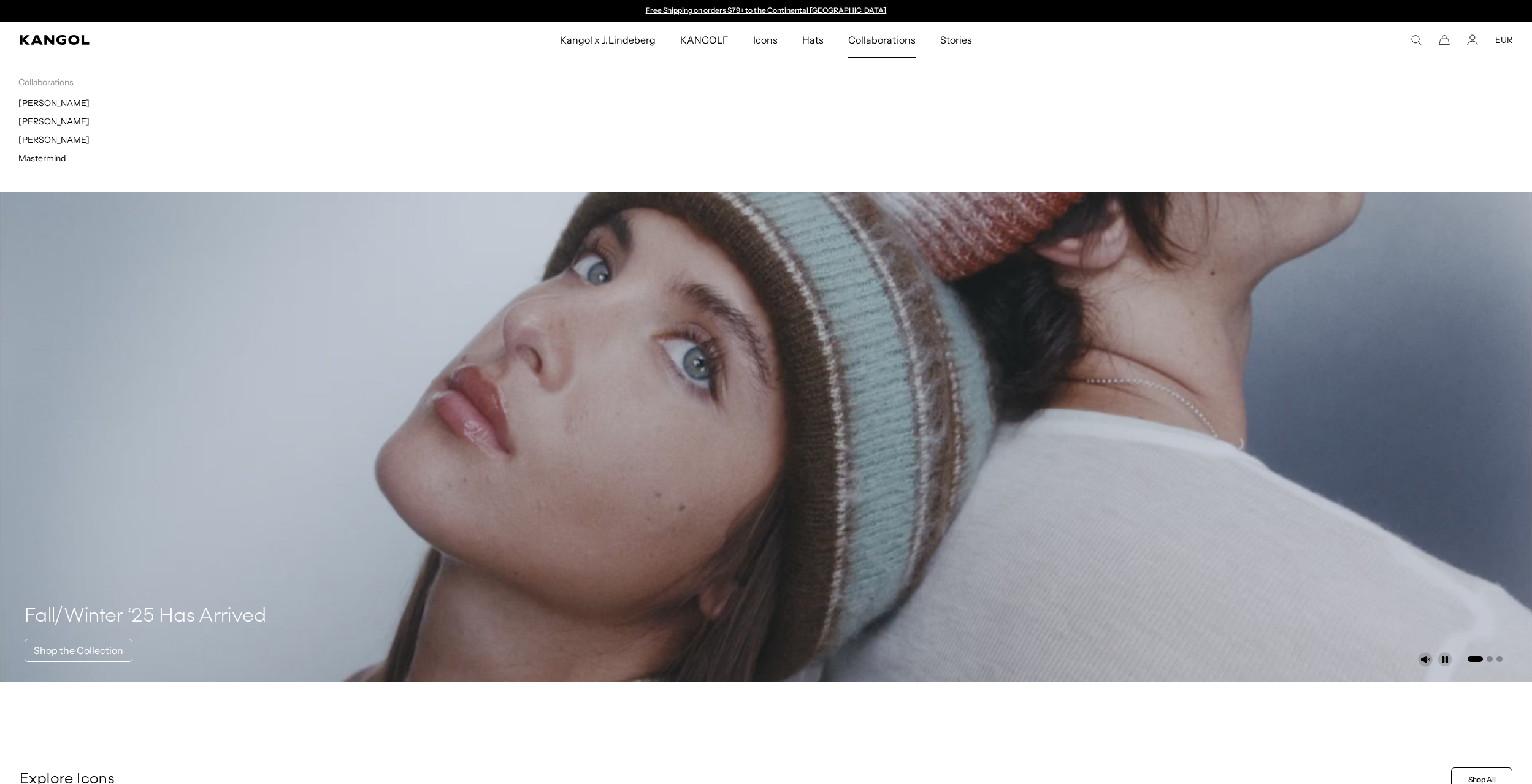
click at [890, 39] on span "Collaborations" at bounding box center [882, 40] width 67 height 36
click at [36, 119] on link "[PERSON_NAME]" at bounding box center [54, 121] width 71 height 11
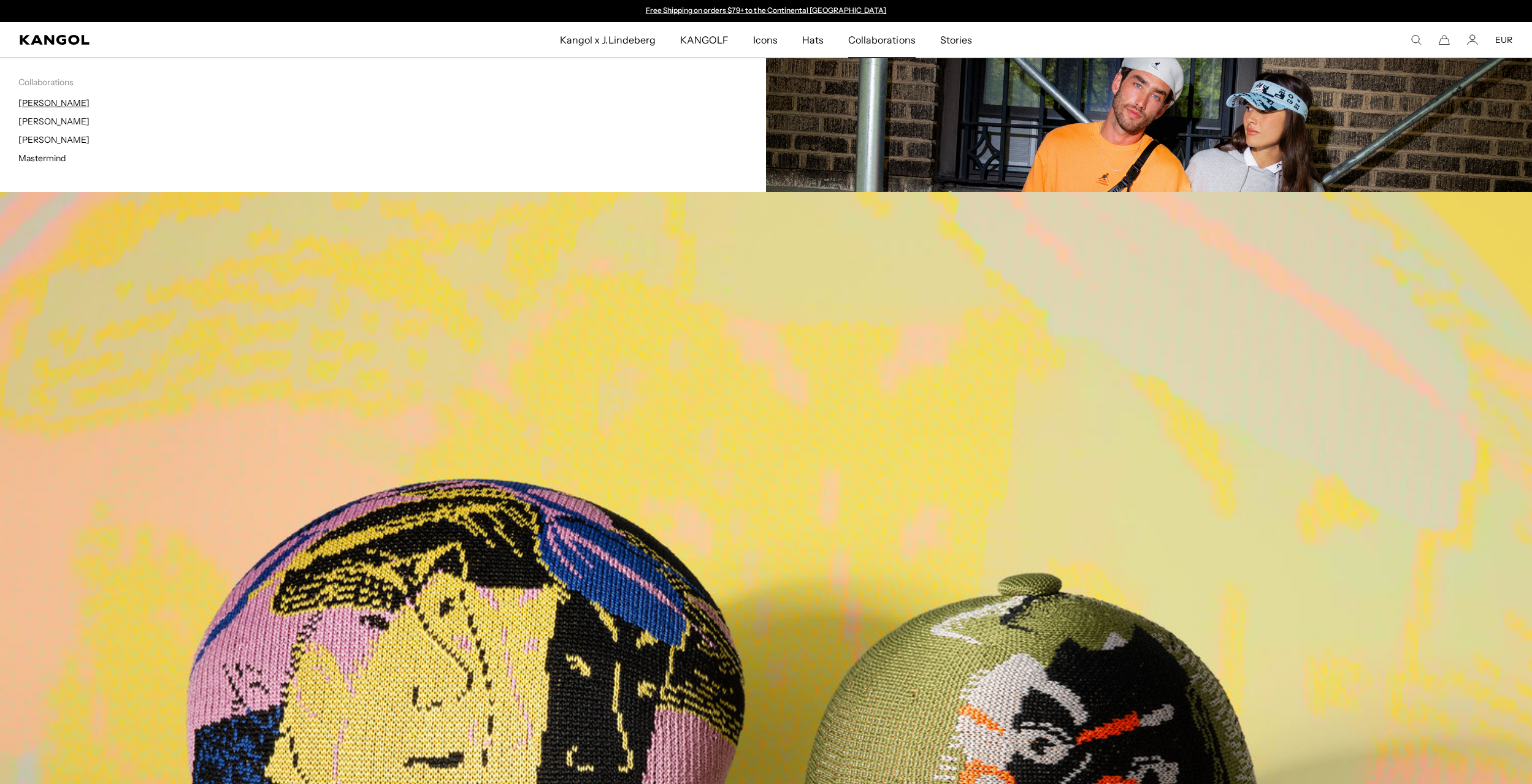
click at [51, 101] on link "[PERSON_NAME]" at bounding box center [54, 103] width 71 height 11
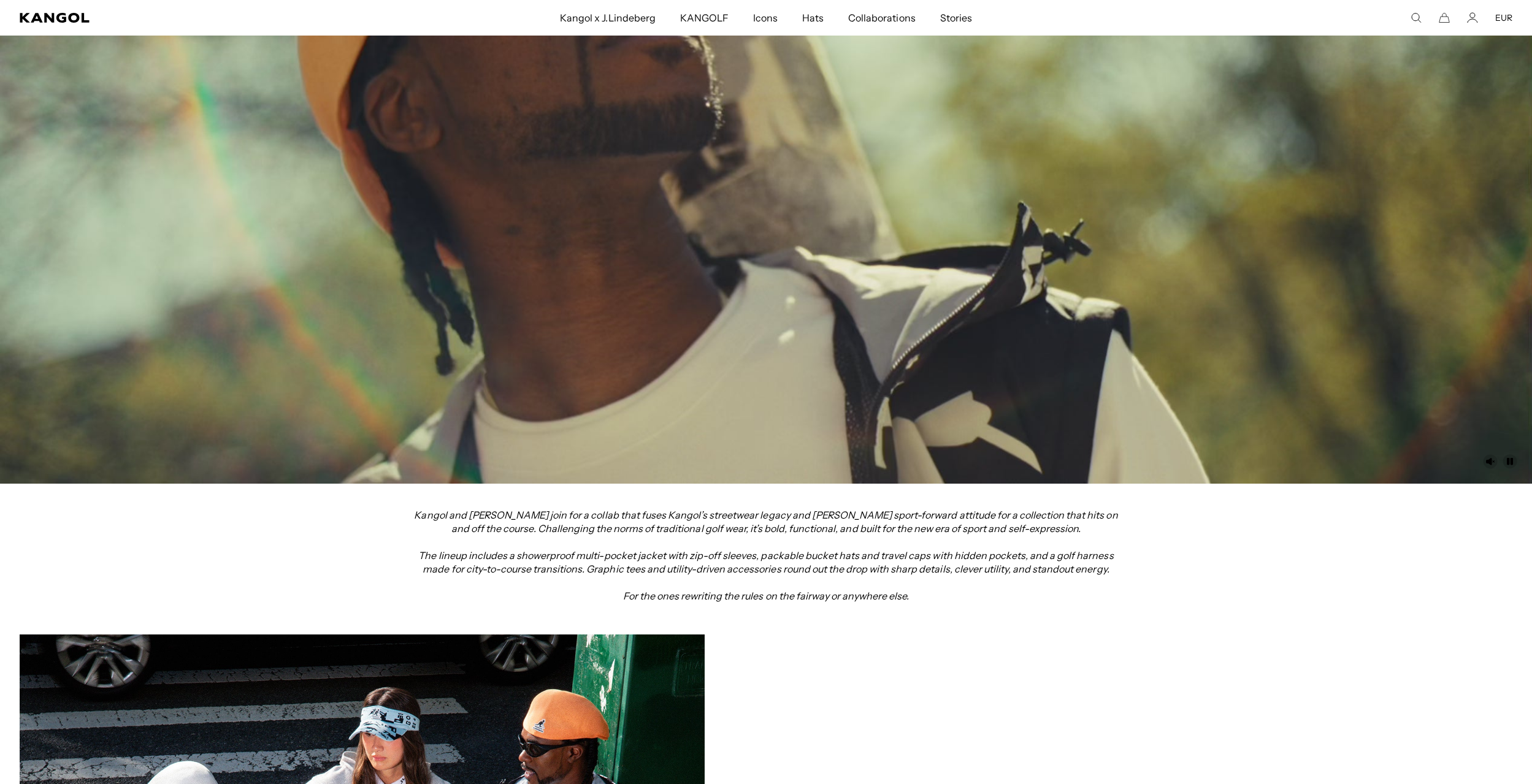
scroll to position [265, 0]
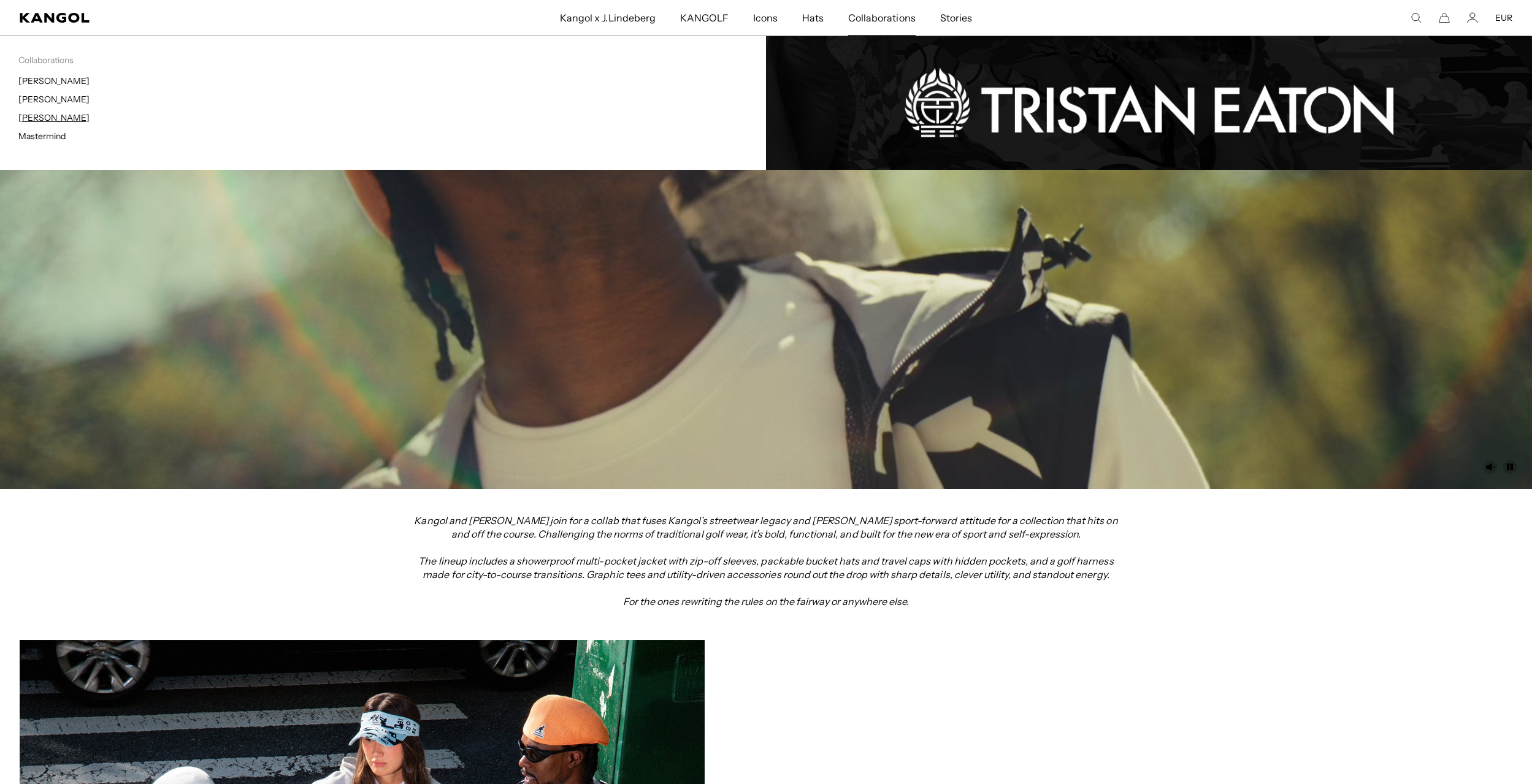
click at [28, 117] on link "[PERSON_NAME]" at bounding box center [54, 117] width 71 height 11
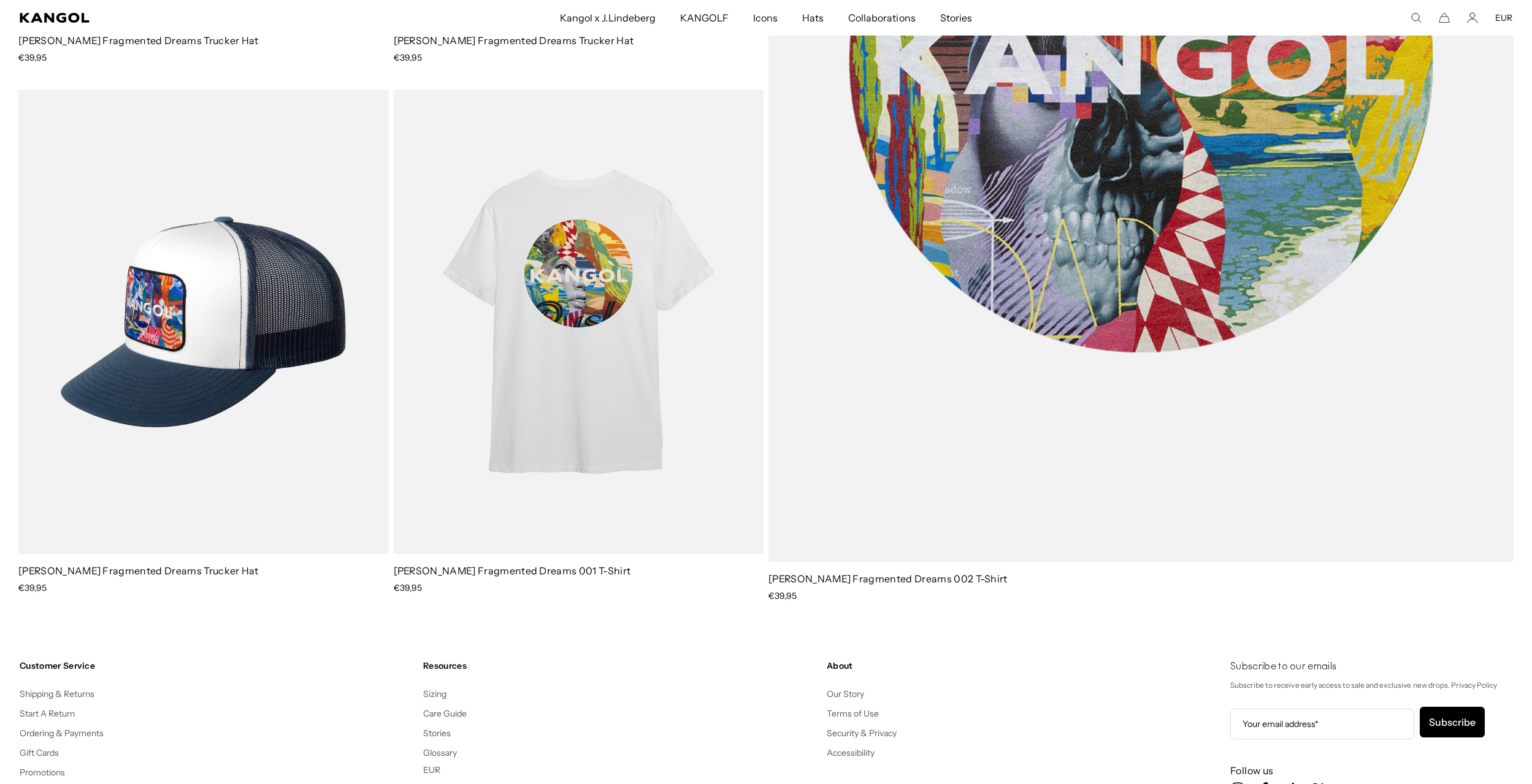
scroll to position [1684, 0]
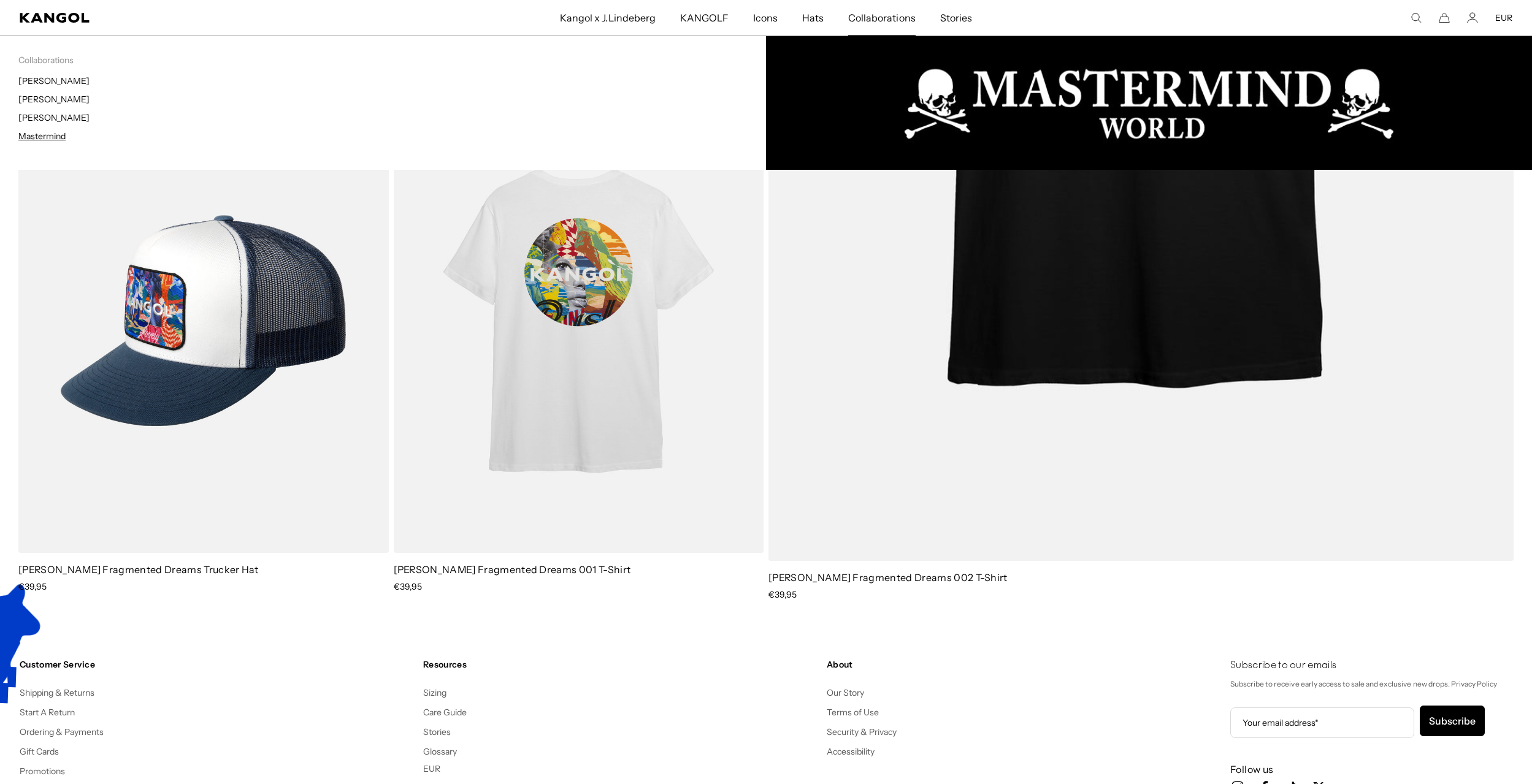
click at [56, 136] on link "Mastermind" at bounding box center [42, 136] width 47 height 11
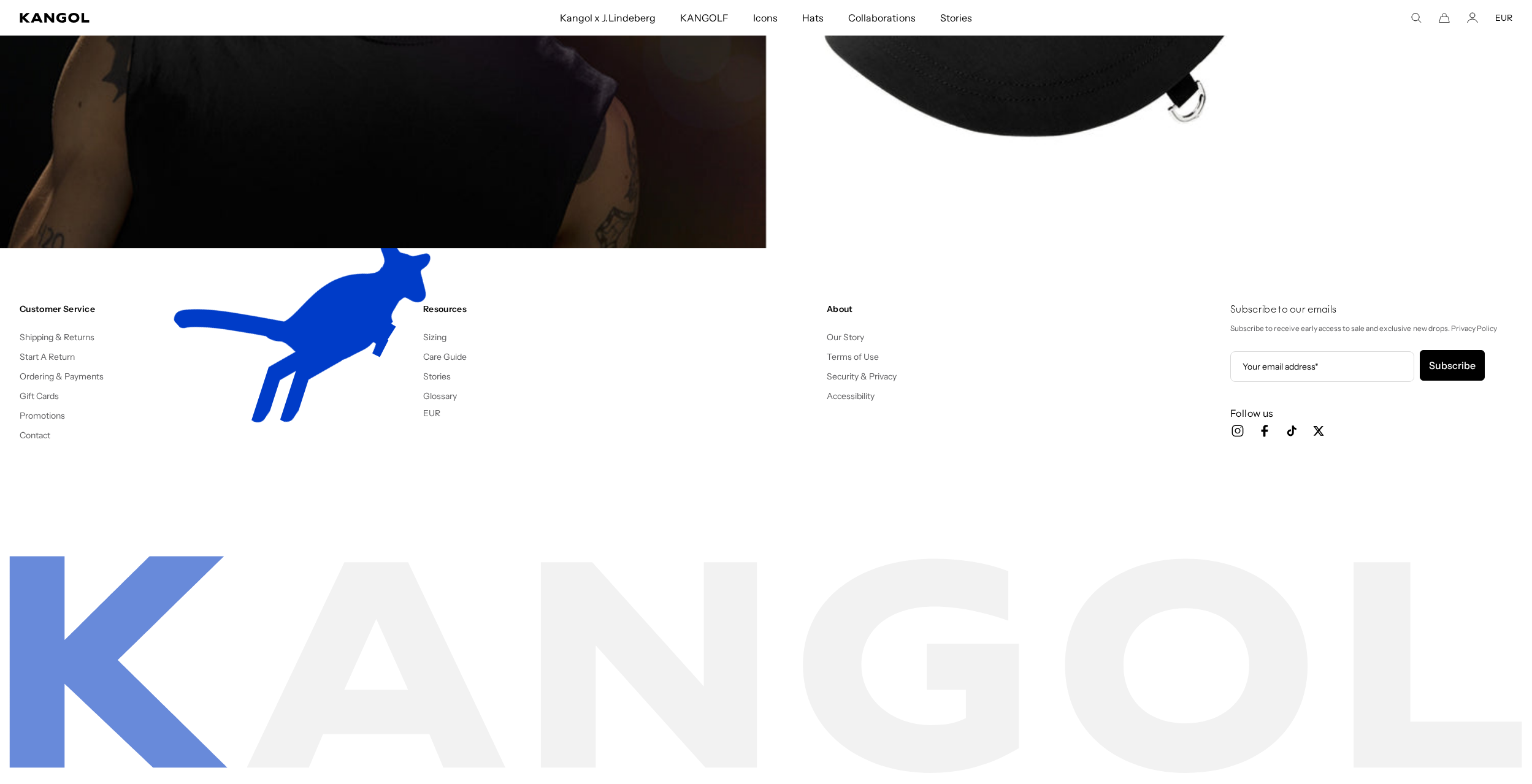
scroll to position [4593, 0]
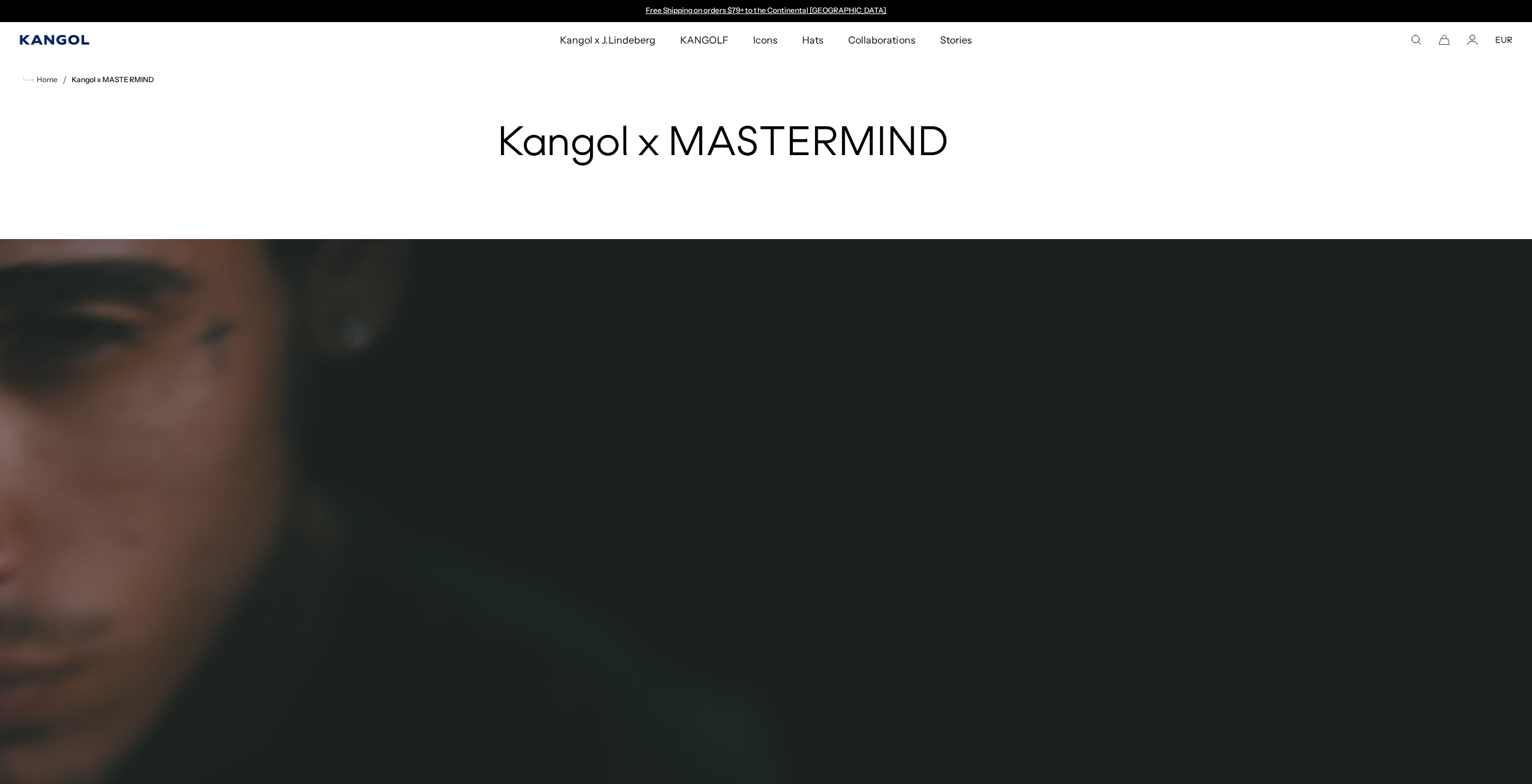
click at [62, 37] on icon "Kangol" at bounding box center [54, 39] width 70 height 10
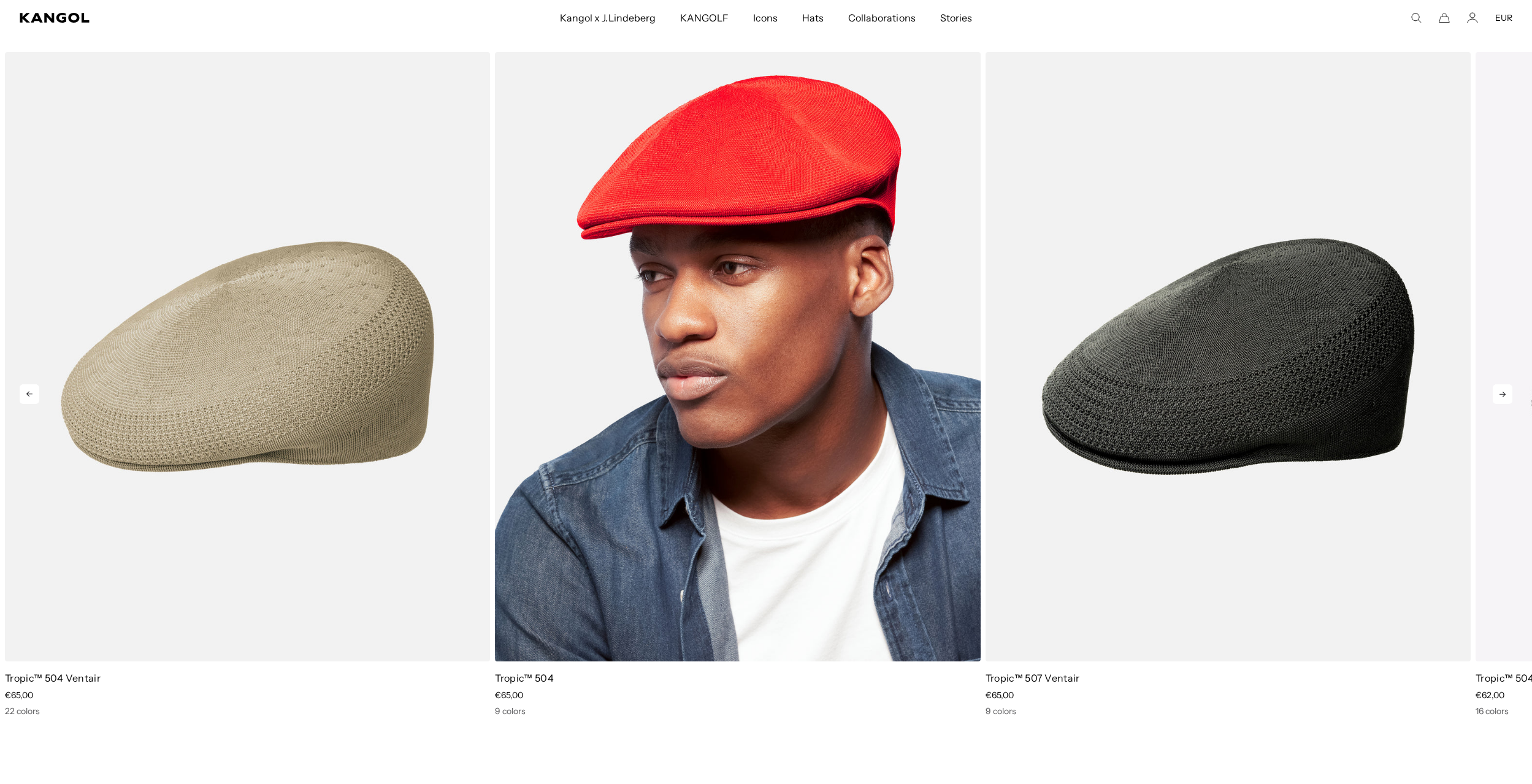
scroll to position [3109, 0]
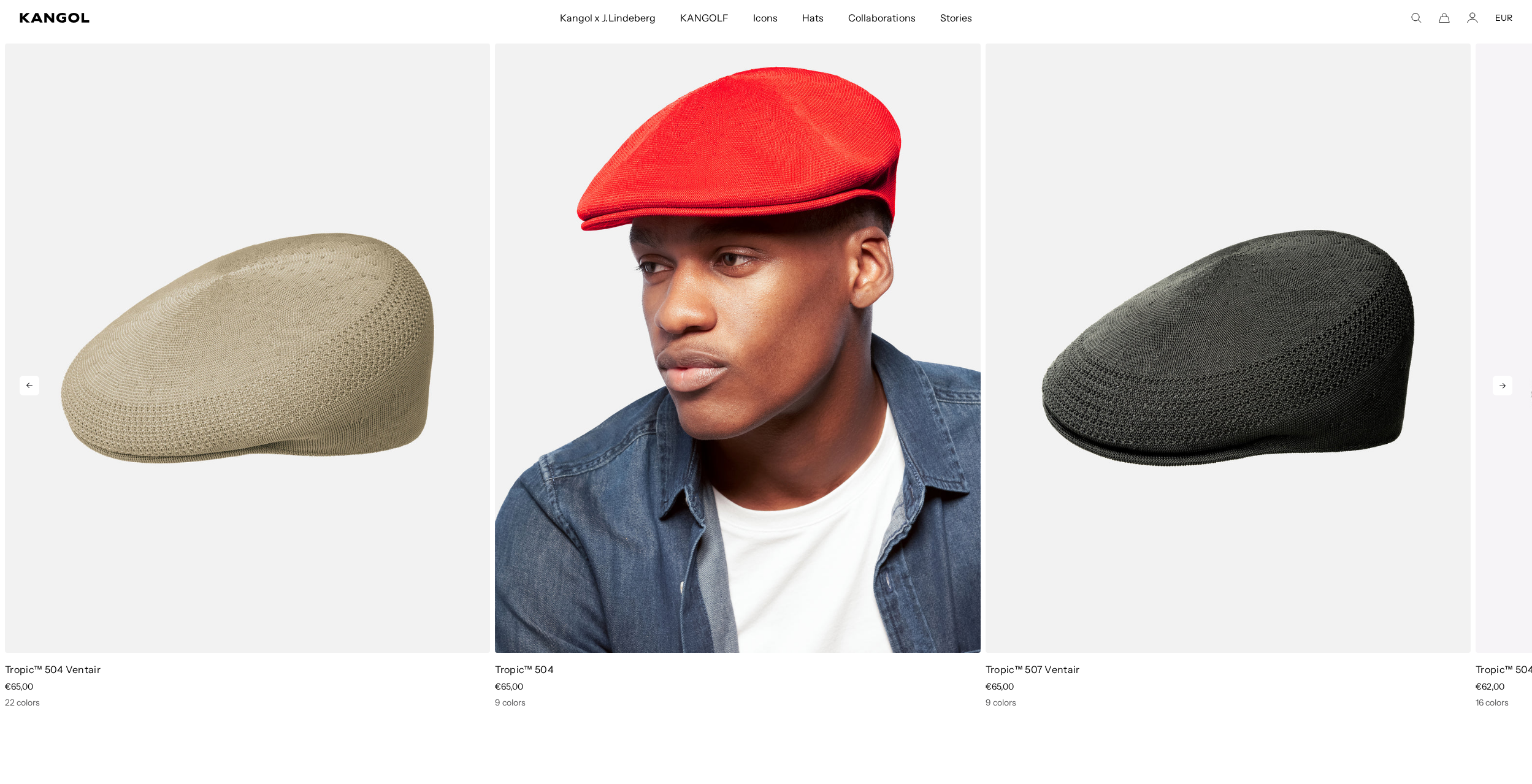
click at [806, 300] on img "2 of 5" at bounding box center [737, 348] width 485 height 609
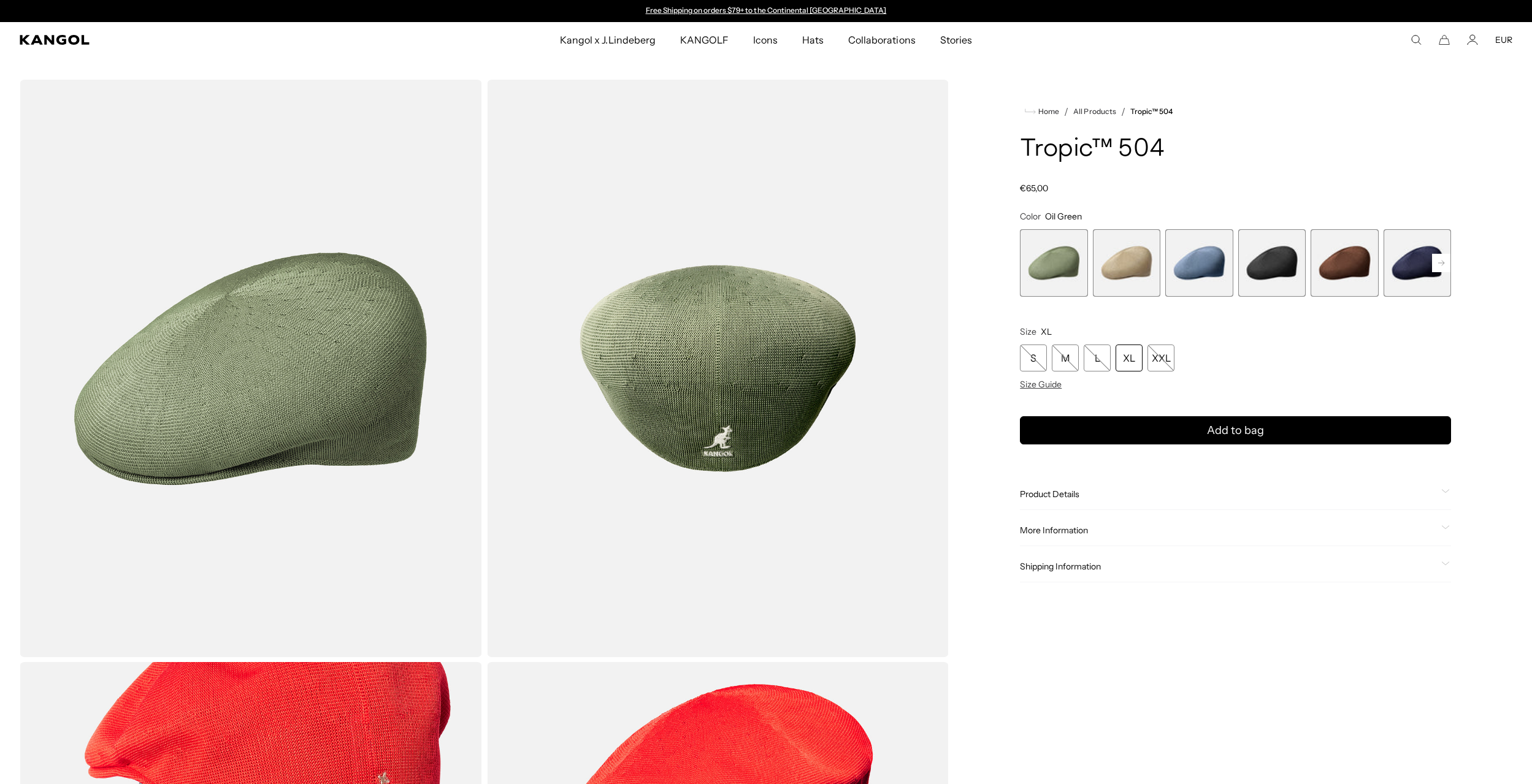
click at [1274, 276] on span "4 of 9" at bounding box center [1272, 263] width 67 height 67
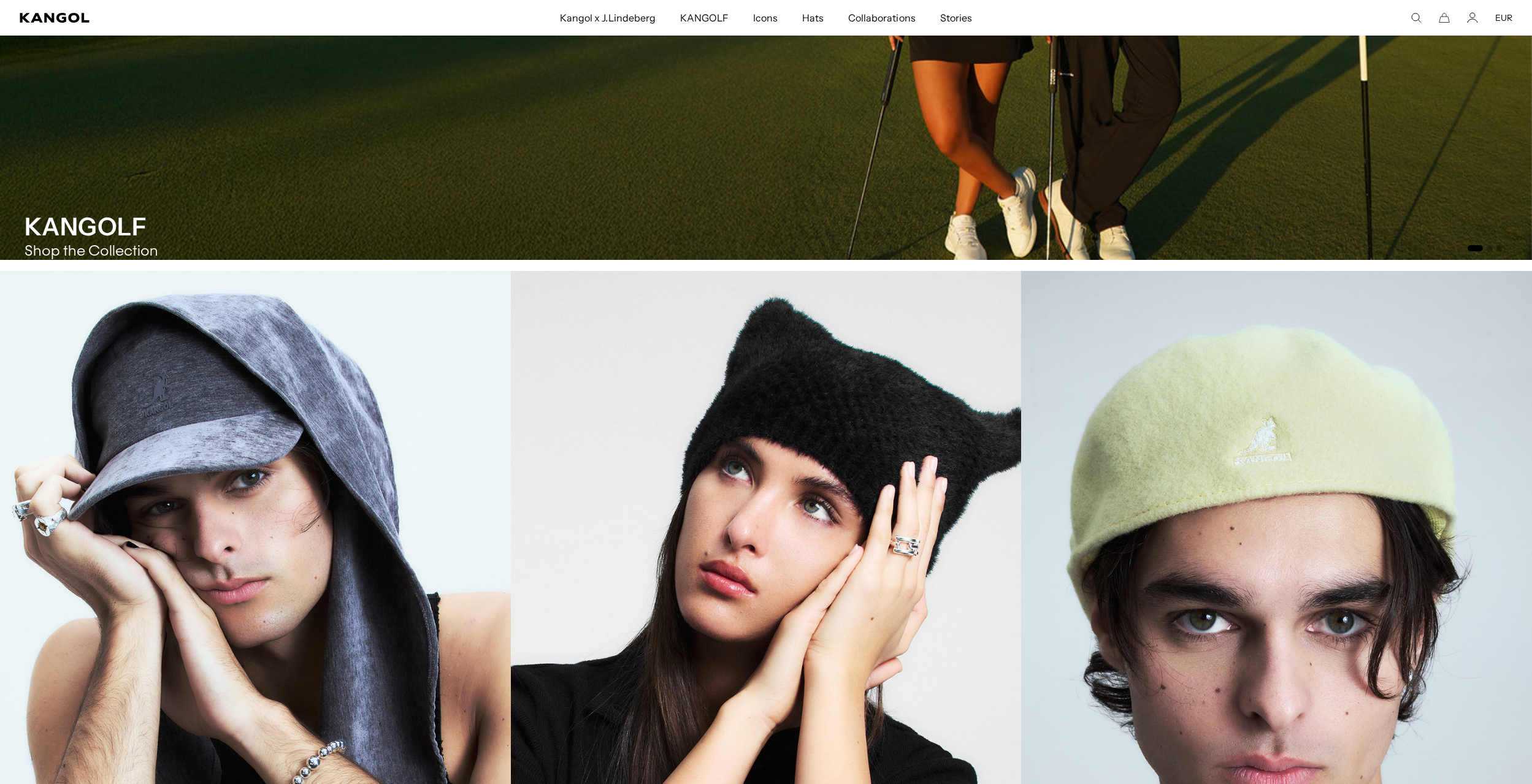
scroll to position [1969, 0]
